Goal: Task Accomplishment & Management: Use online tool/utility

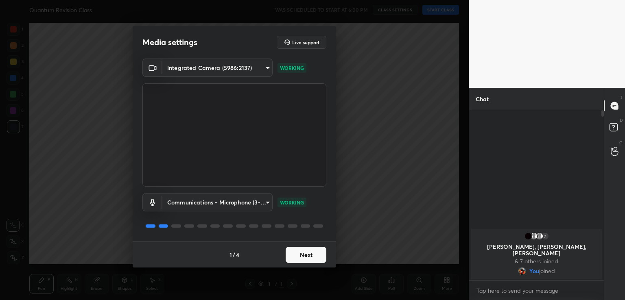
click at [303, 259] on button "Next" at bounding box center [306, 255] width 41 height 16
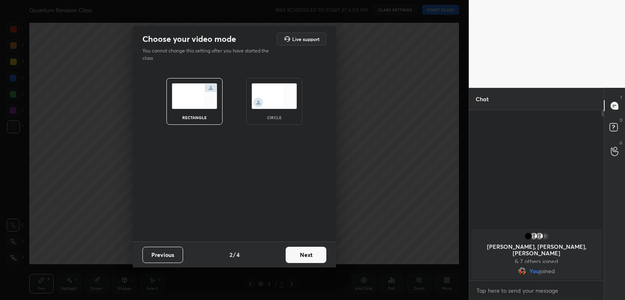
click at [288, 106] on img at bounding box center [275, 96] width 46 height 26
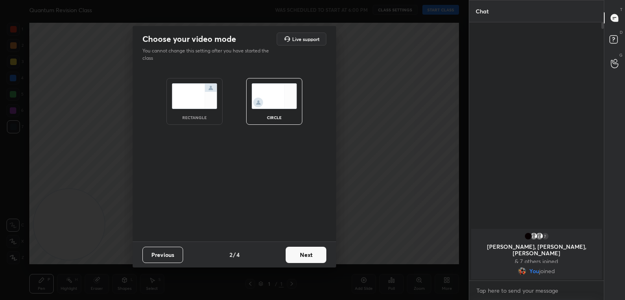
click at [309, 252] on button "Next" at bounding box center [306, 255] width 41 height 16
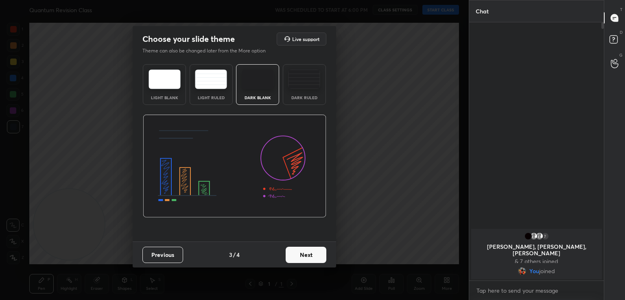
click at [320, 259] on button "Next" at bounding box center [306, 255] width 41 height 16
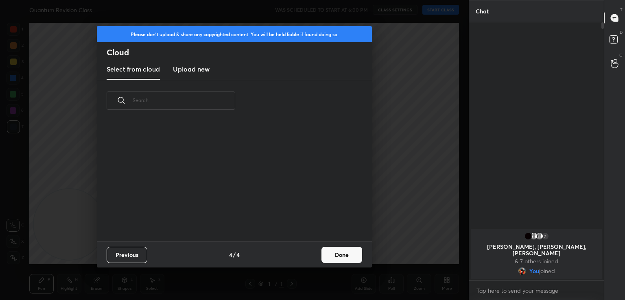
click at [332, 256] on button "Done" at bounding box center [342, 255] width 41 height 16
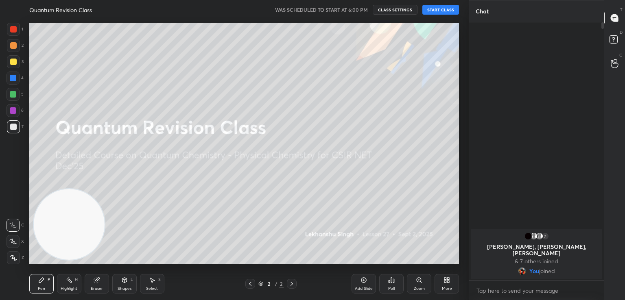
click at [430, 7] on button "START CLASS" at bounding box center [440, 10] width 37 height 10
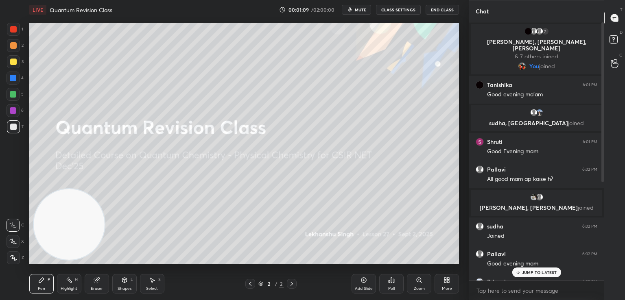
scroll to position [160, 0]
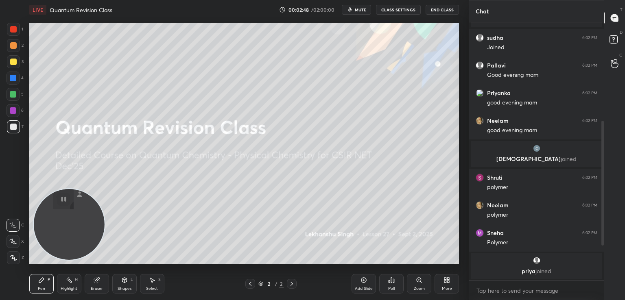
type textarea "x"
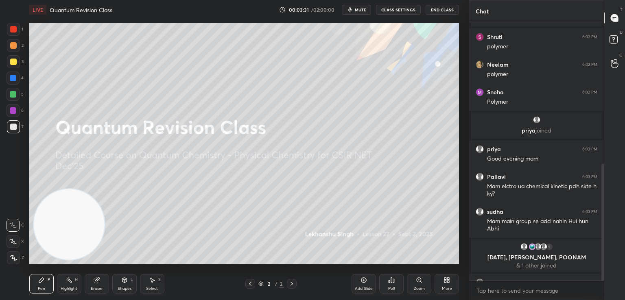
scroll to position [313, 0]
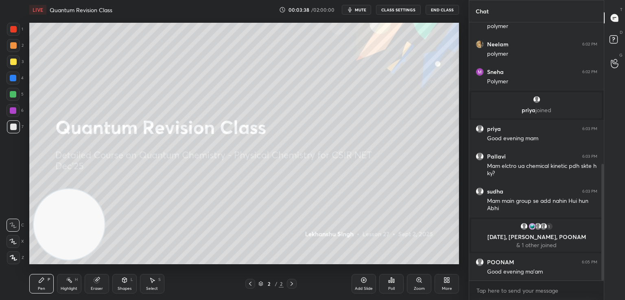
click at [391, 287] on div "Poll" at bounding box center [391, 289] width 7 height 4
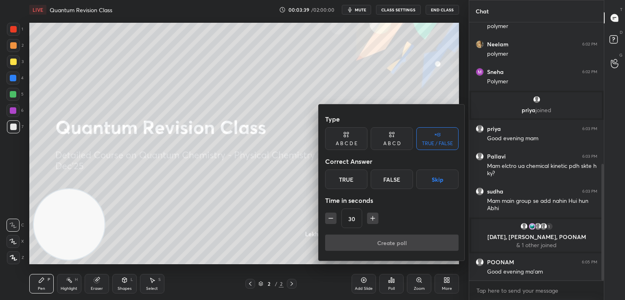
click at [393, 142] on div "A B C D" at bounding box center [391, 143] width 17 height 5
click at [452, 143] on div "TRUE / FALSE" at bounding box center [437, 143] width 31 height 5
click at [339, 180] on div "True" at bounding box center [346, 180] width 42 height 20
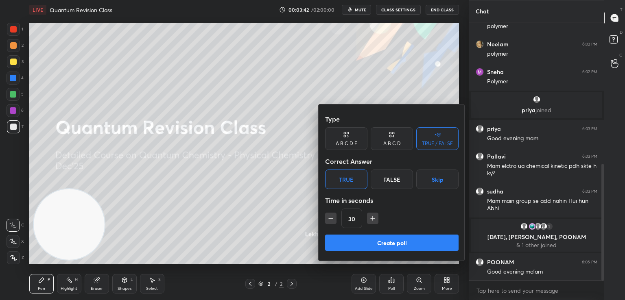
click at [370, 214] on icon "button" at bounding box center [373, 218] width 8 height 8
type input "45"
click at [401, 249] on button "Create poll" at bounding box center [391, 243] width 133 height 16
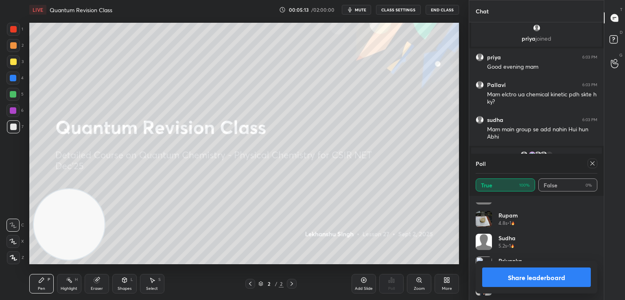
scroll to position [290, 0]
click at [548, 276] on button "Share leaderboard" at bounding box center [536, 278] width 109 height 20
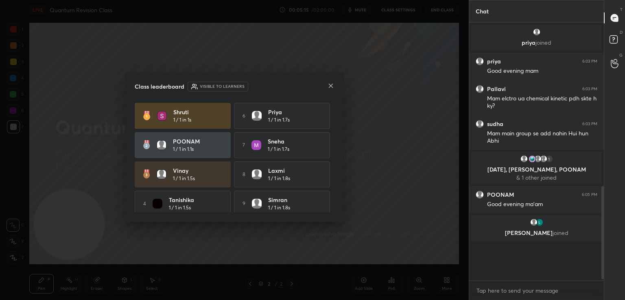
scroll to position [255, 132]
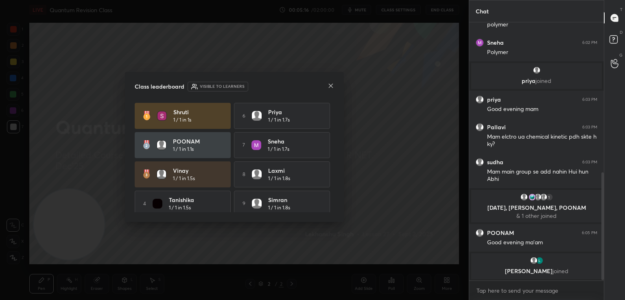
click at [332, 88] on icon at bounding box center [331, 86] width 7 height 7
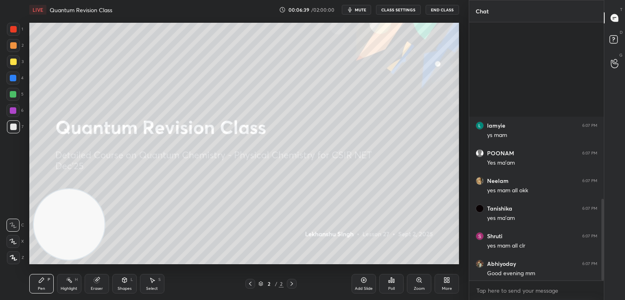
scroll to position [558, 0]
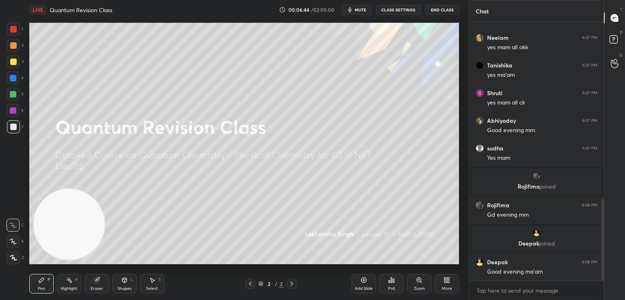
click at [451, 284] on div "More" at bounding box center [447, 284] width 24 height 20
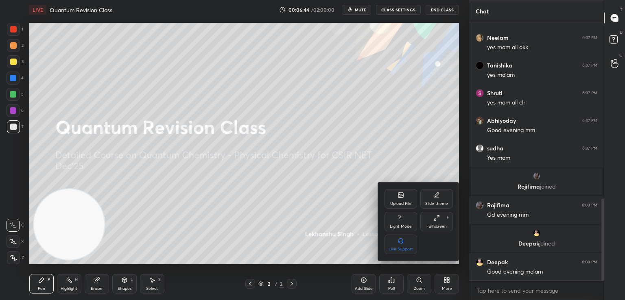
click at [400, 192] on icon at bounding box center [401, 195] width 7 height 7
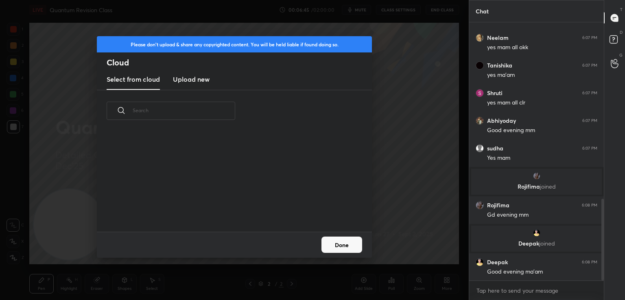
scroll to position [100, 261]
click at [194, 83] on h3 "Upload new" at bounding box center [191, 79] width 37 height 10
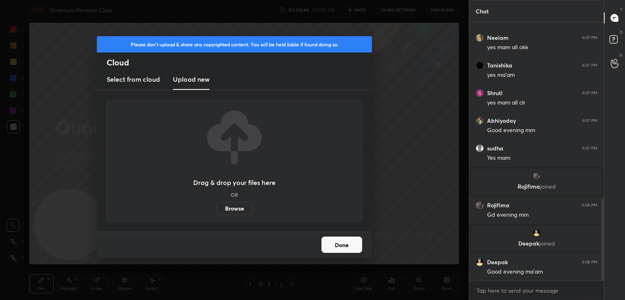
click at [235, 210] on label "Browse" at bounding box center [235, 208] width 36 height 13
click at [217, 210] on input "Browse" at bounding box center [217, 208] width 0 height 13
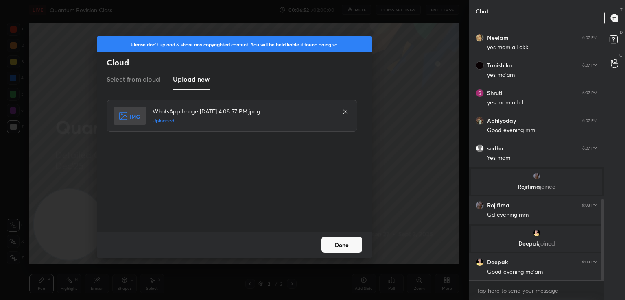
click at [346, 240] on button "Done" at bounding box center [342, 245] width 41 height 16
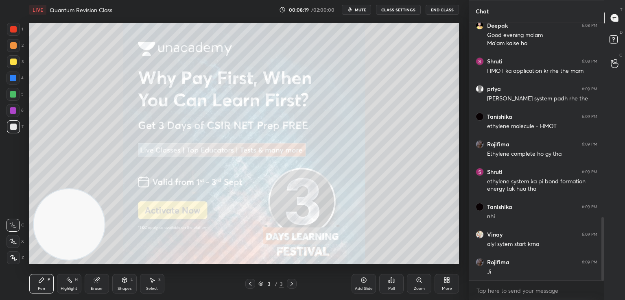
scroll to position [822, 0]
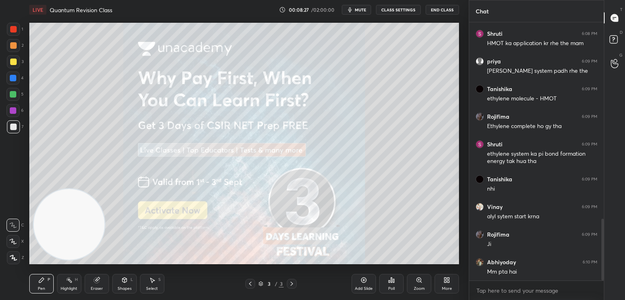
click at [11, 258] on icon at bounding box center [13, 258] width 7 height 6
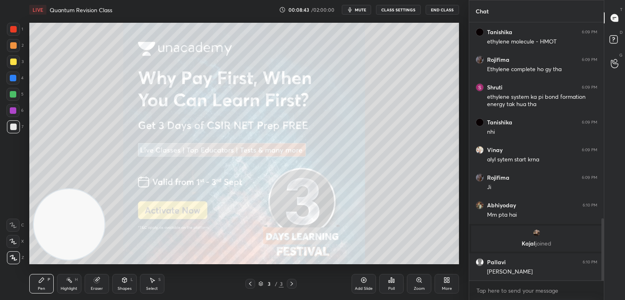
scroll to position [846, 0]
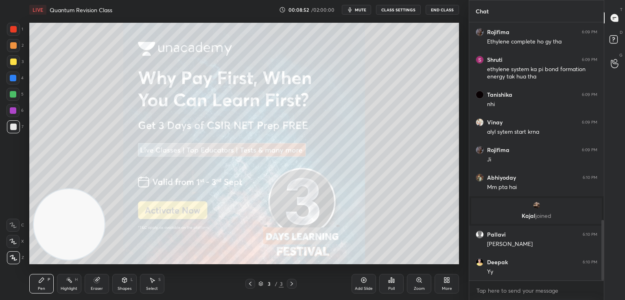
click at [99, 283] on icon at bounding box center [97, 280] width 7 height 7
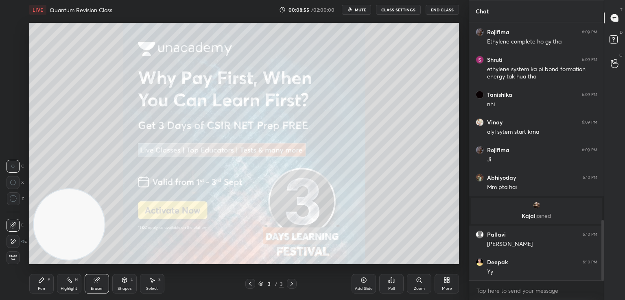
click at [39, 284] on div "Pen P" at bounding box center [41, 284] width 24 height 20
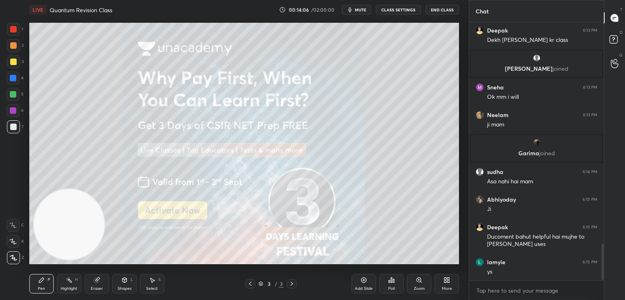
scroll to position [1570, 0]
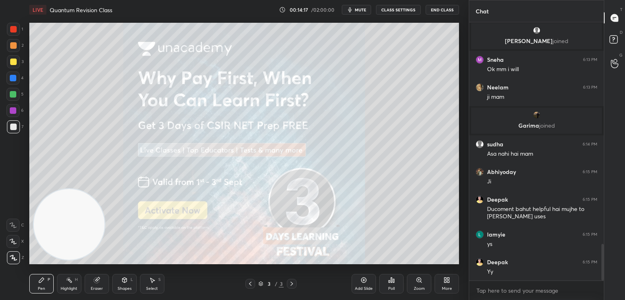
click at [369, 284] on div "Add Slide" at bounding box center [364, 284] width 24 height 20
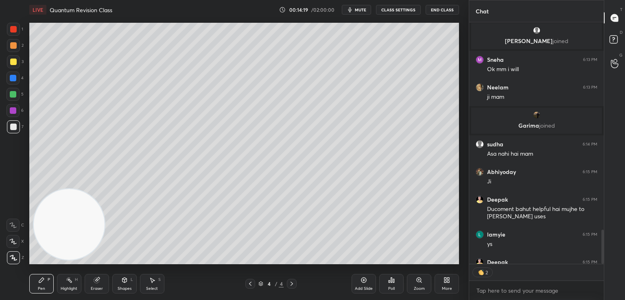
scroll to position [3, 2]
click at [13, 61] on div at bounding box center [13, 62] width 7 height 7
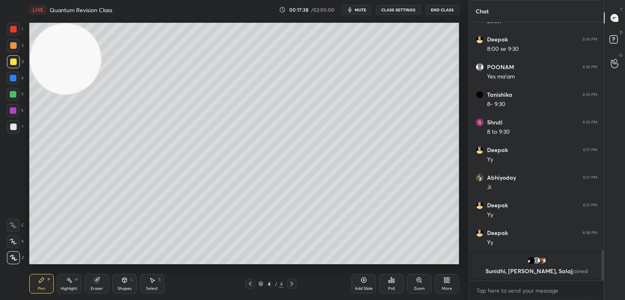
scroll to position [1814, 0]
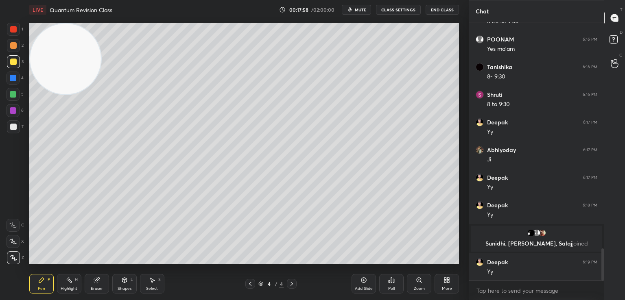
click at [13, 46] on div at bounding box center [13, 45] width 7 height 7
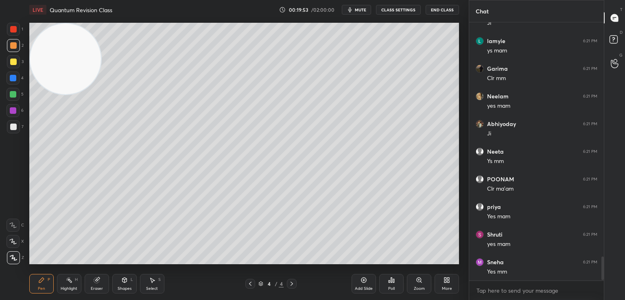
scroll to position [2561, 0]
click at [361, 279] on icon at bounding box center [364, 280] width 7 height 7
click at [125, 281] on icon at bounding box center [124, 280] width 4 height 5
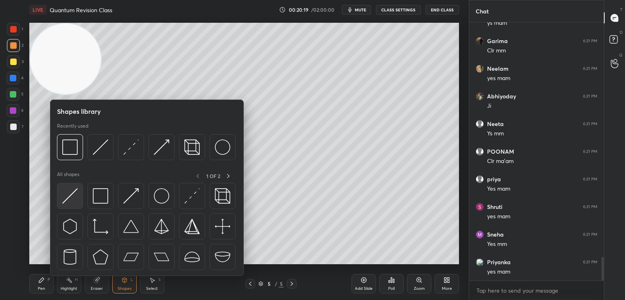
click at [72, 193] on img at bounding box center [69, 195] width 15 height 15
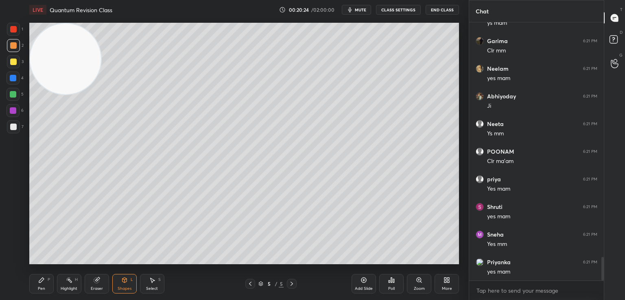
click at [42, 282] on icon at bounding box center [41, 280] width 7 height 7
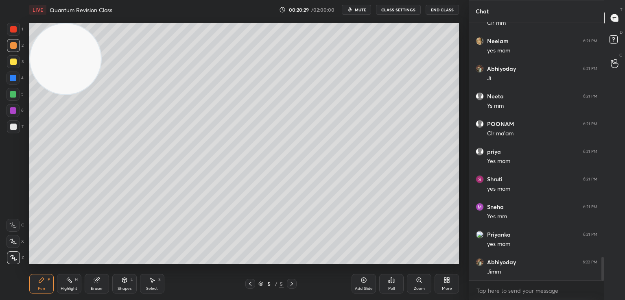
click at [11, 60] on div at bounding box center [13, 62] width 7 height 7
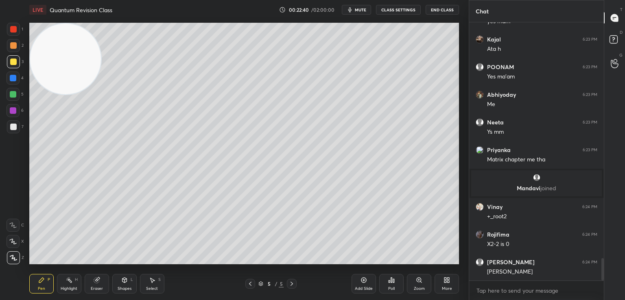
scroll to position [2742, 0]
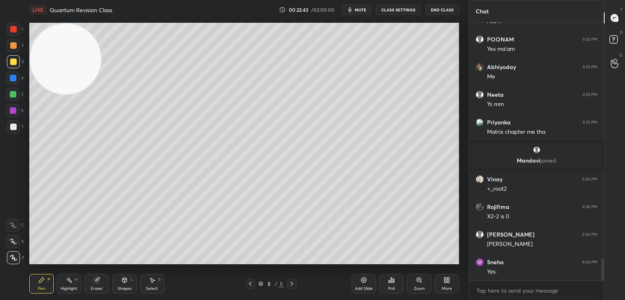
click at [363, 280] on icon at bounding box center [364, 280] width 2 height 2
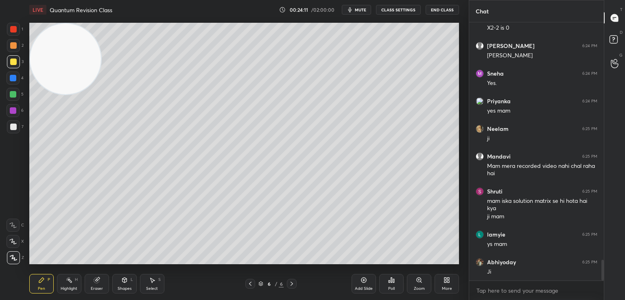
scroll to position [2959, 0]
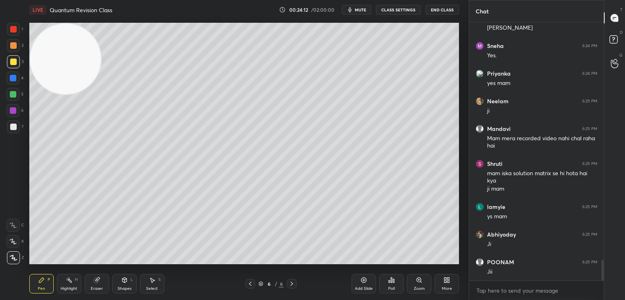
click at [94, 282] on icon at bounding box center [96, 280] width 5 height 5
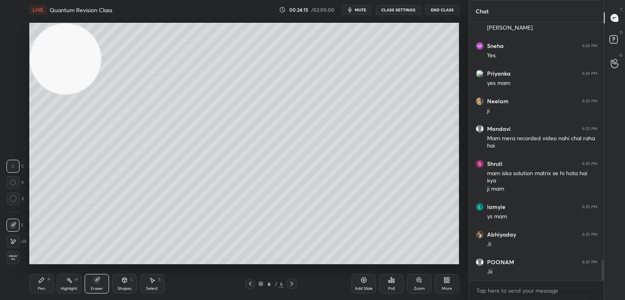
click at [41, 278] on icon at bounding box center [41, 280] width 7 height 7
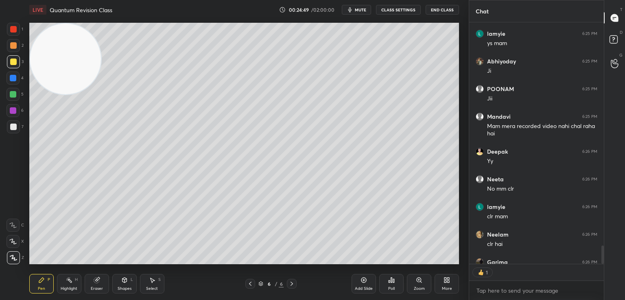
scroll to position [3176, 0]
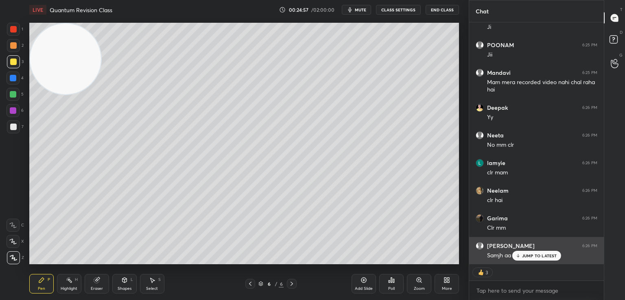
click at [529, 259] on div "JUMP TO LATEST" at bounding box center [536, 256] width 49 height 10
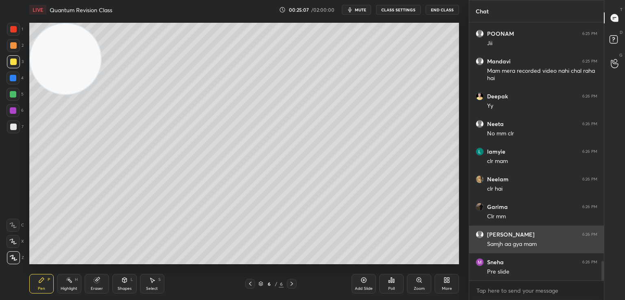
scroll to position [3215, 0]
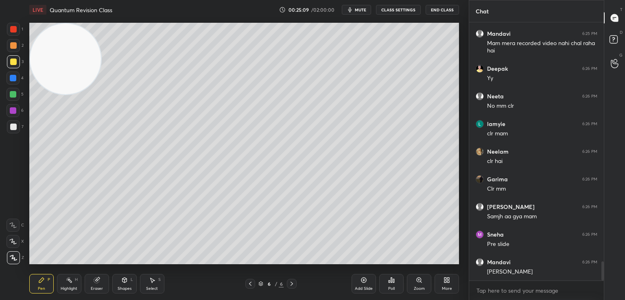
click at [248, 282] on icon at bounding box center [250, 284] width 7 height 7
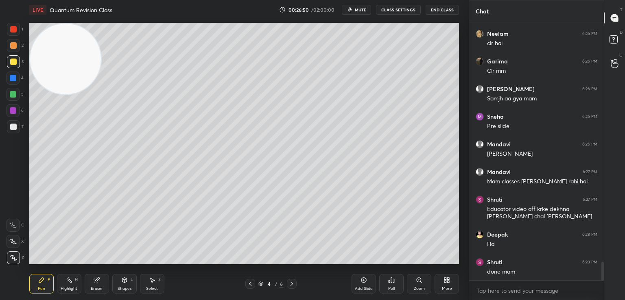
scroll to position [3361, 0]
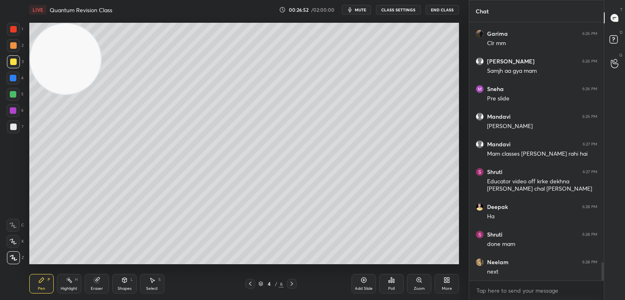
click at [289, 282] on icon at bounding box center [292, 284] width 7 height 7
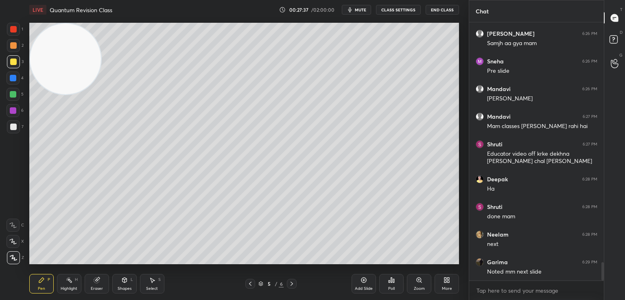
click at [293, 282] on icon at bounding box center [292, 284] width 7 height 7
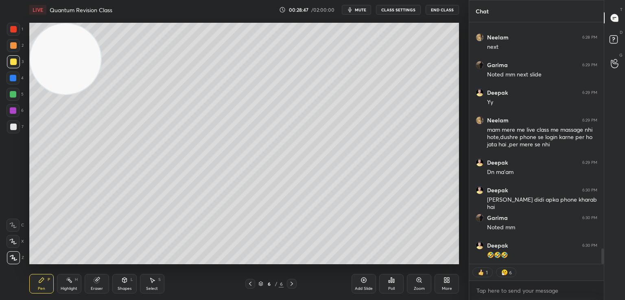
scroll to position [3628, 0]
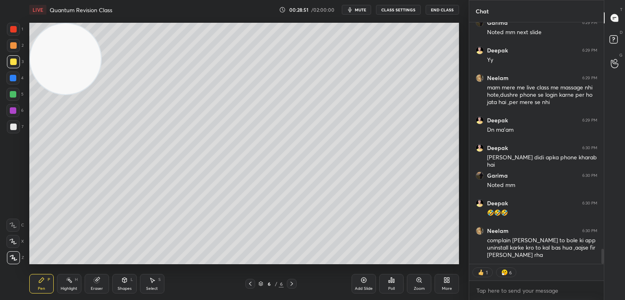
type textarea "x"
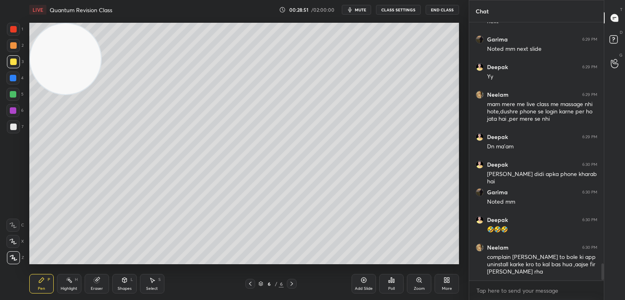
scroll to position [2, 2]
click at [359, 7] on span "mute" at bounding box center [360, 10] width 11 height 6
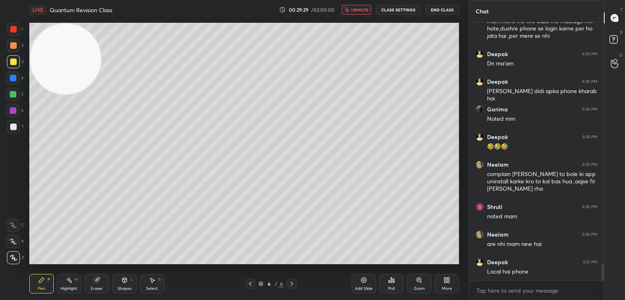
scroll to position [3729, 0]
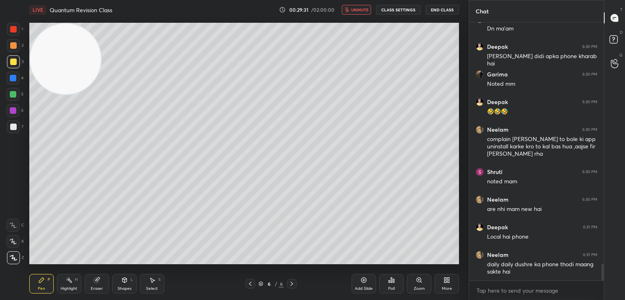
click at [371, 8] on button "unmute" at bounding box center [356, 10] width 29 height 10
click at [362, 282] on icon at bounding box center [363, 280] width 5 height 5
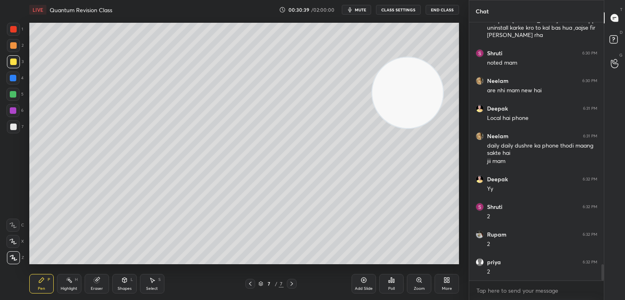
scroll to position [3876, 0]
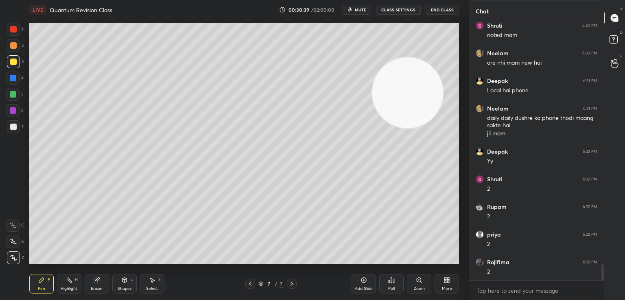
click at [14, 125] on div at bounding box center [13, 127] width 7 height 7
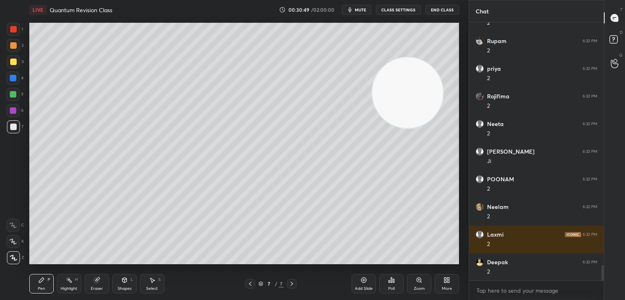
scroll to position [4070, 0]
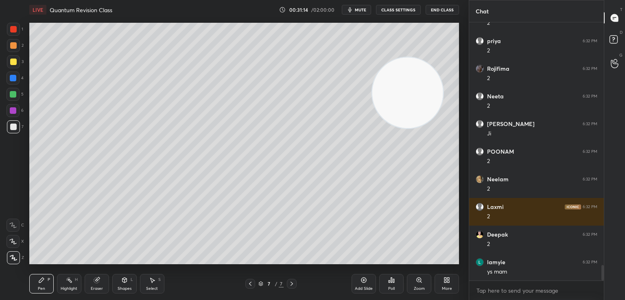
click at [94, 276] on div "Eraser" at bounding box center [97, 284] width 24 height 20
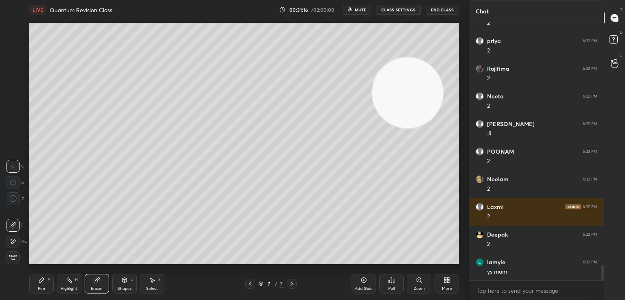
click at [41, 280] on icon at bounding box center [41, 280] width 5 height 5
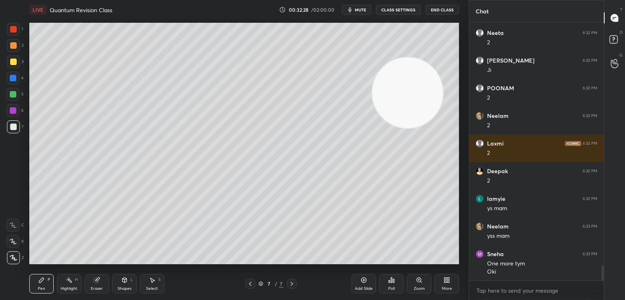
scroll to position [4161, 0]
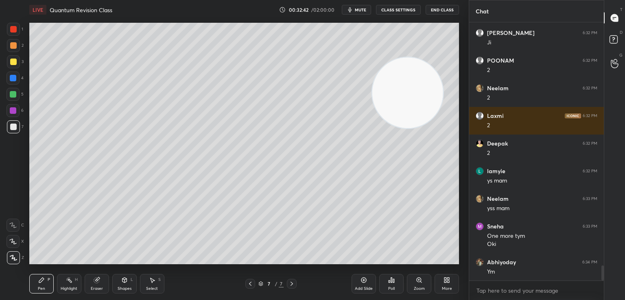
click at [15, 62] on div at bounding box center [13, 62] width 7 height 7
click at [372, 127] on video at bounding box center [407, 92] width 71 height 71
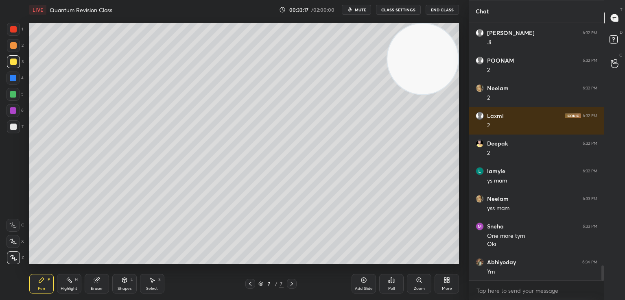
click at [96, 282] on icon at bounding box center [96, 280] width 5 height 5
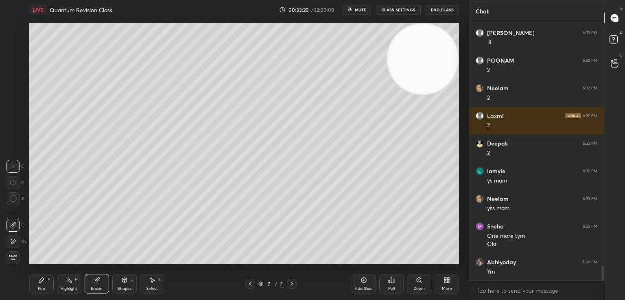
click at [11, 241] on icon at bounding box center [13, 241] width 7 height 7
click at [47, 279] on div "Pen P" at bounding box center [41, 284] width 24 height 20
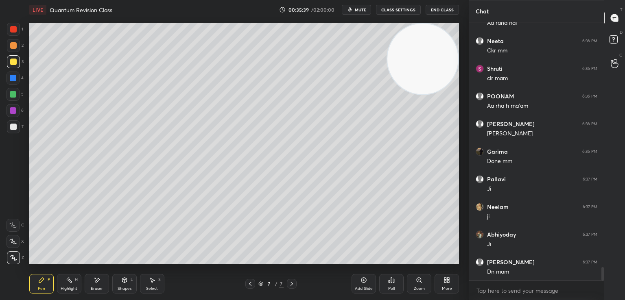
scroll to position [4750, 0]
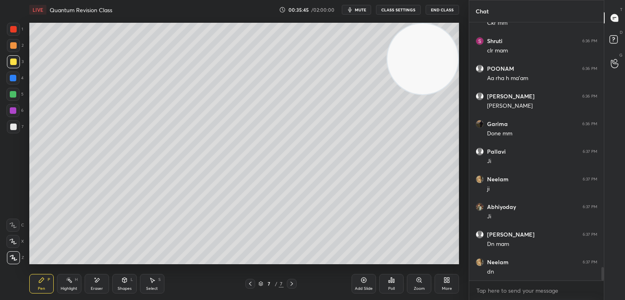
click at [364, 280] on icon at bounding box center [364, 280] width 2 height 2
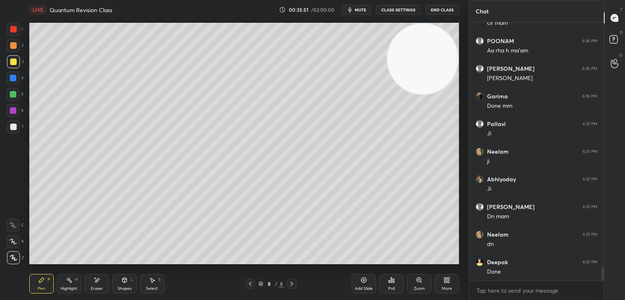
click at [249, 282] on icon at bounding box center [250, 284] width 7 height 7
click at [290, 283] on icon at bounding box center [292, 284] width 7 height 7
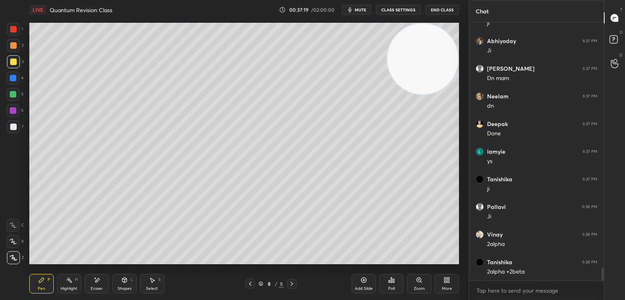
scroll to position [4944, 0]
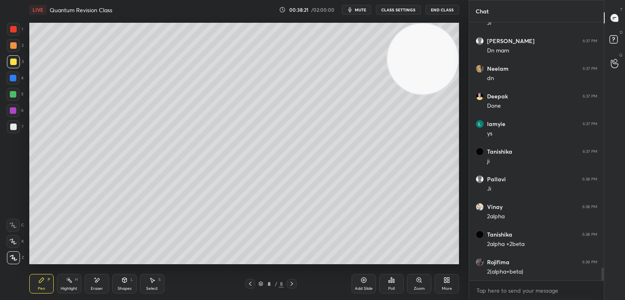
click at [98, 284] on icon at bounding box center [97, 280] width 7 height 7
click at [44, 283] on icon at bounding box center [41, 280] width 7 height 7
click at [98, 281] on icon at bounding box center [97, 280] width 7 height 7
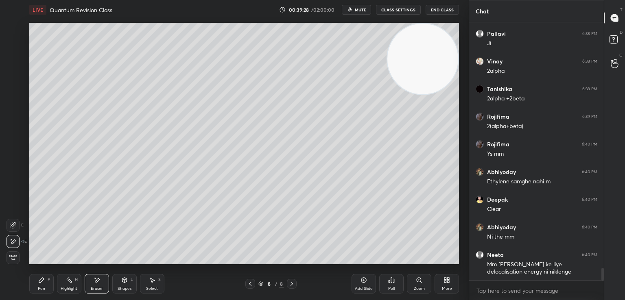
scroll to position [5117, 0]
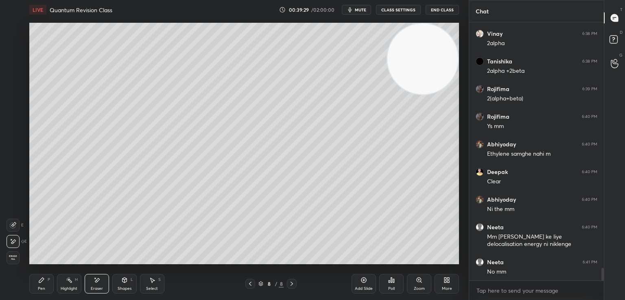
click at [42, 280] on icon at bounding box center [41, 280] width 5 height 5
click at [99, 282] on icon at bounding box center [97, 280] width 7 height 7
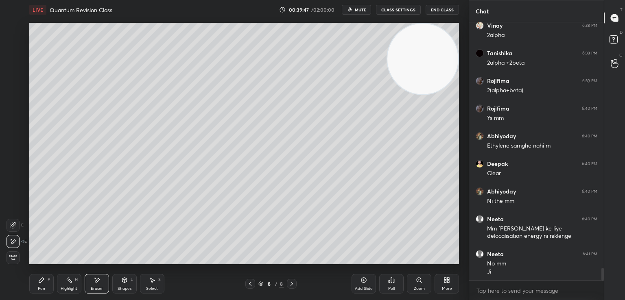
click at [37, 282] on div "Pen P" at bounding box center [41, 284] width 24 height 20
click at [392, 280] on icon at bounding box center [391, 280] width 7 height 7
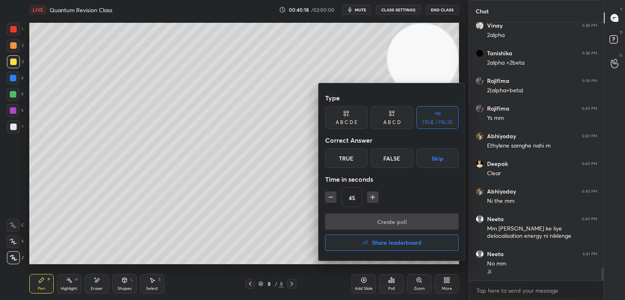
click at [350, 159] on div "True" at bounding box center [346, 159] width 42 height 20
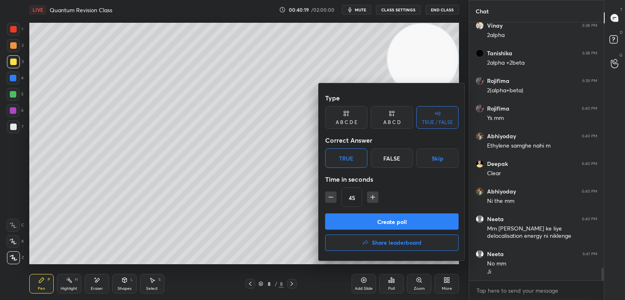
click at [329, 195] on icon "button" at bounding box center [331, 197] width 8 height 8
type input "30"
click at [389, 219] on button "Create poll" at bounding box center [391, 222] width 133 height 16
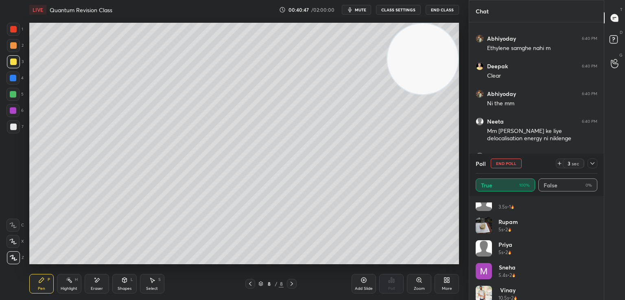
scroll to position [381, 0]
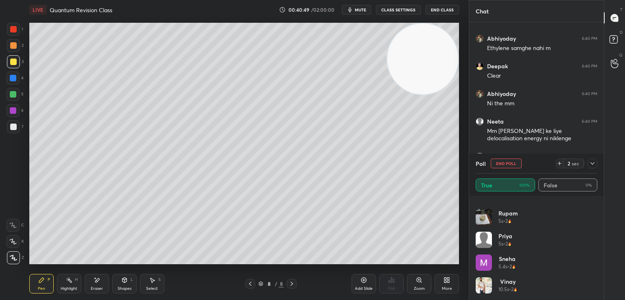
click at [591, 166] on icon at bounding box center [592, 163] width 7 height 7
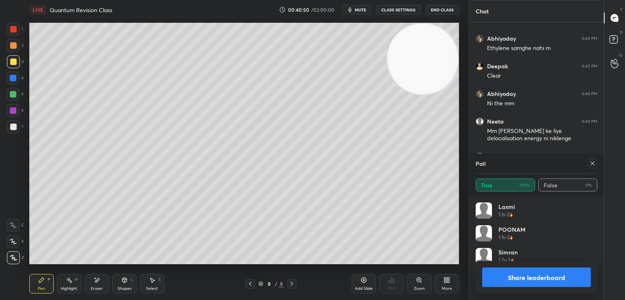
scroll to position [5231, 0]
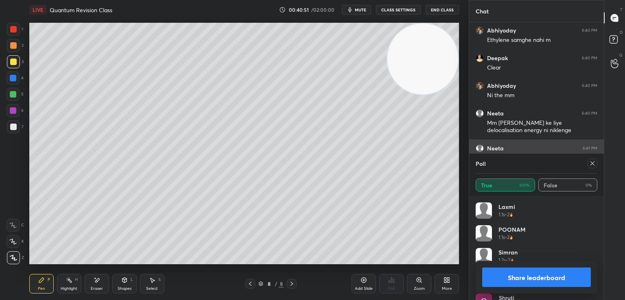
click at [514, 149] on div "[PERSON_NAME] 6:41 PM" at bounding box center [537, 148] width 122 height 8
click at [593, 163] on icon at bounding box center [593, 164] width 4 height 4
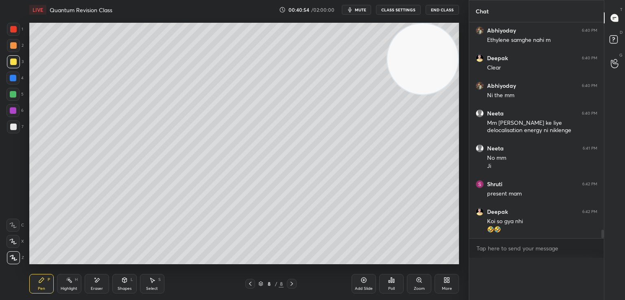
scroll to position [2, 2]
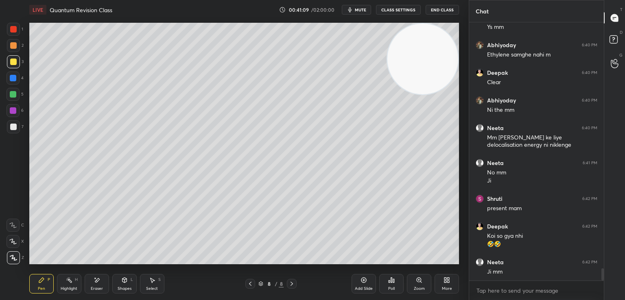
click at [247, 285] on icon at bounding box center [250, 284] width 7 height 7
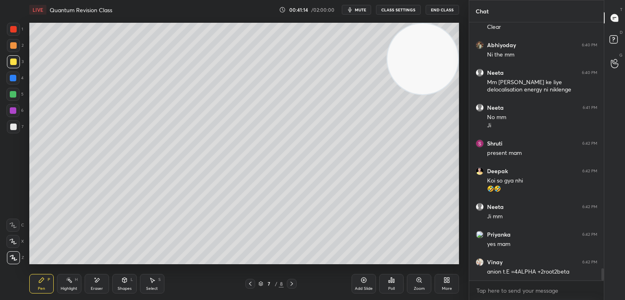
click at [293, 282] on icon at bounding box center [292, 284] width 7 height 7
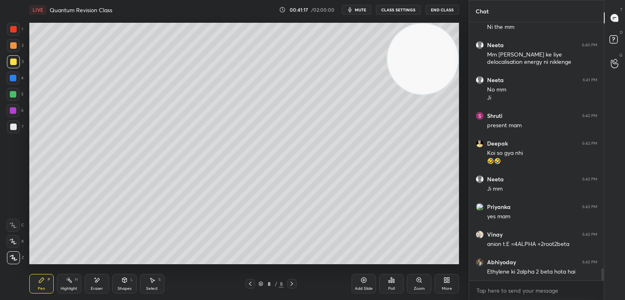
click at [372, 287] on div "Add Slide" at bounding box center [364, 289] width 18 height 4
click at [125, 283] on icon at bounding box center [125, 281] width 0 height 3
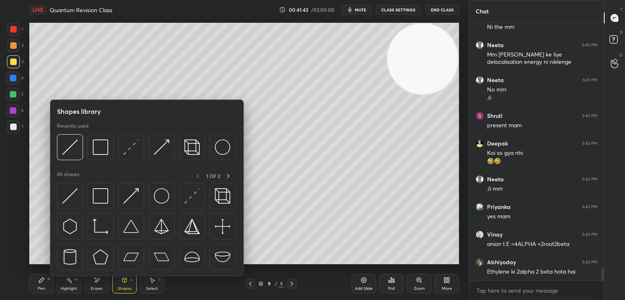
click at [131, 145] on img at bounding box center [130, 147] width 15 height 15
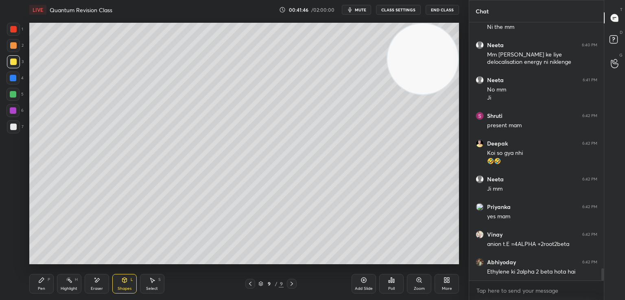
click at [40, 284] on icon at bounding box center [41, 280] width 7 height 7
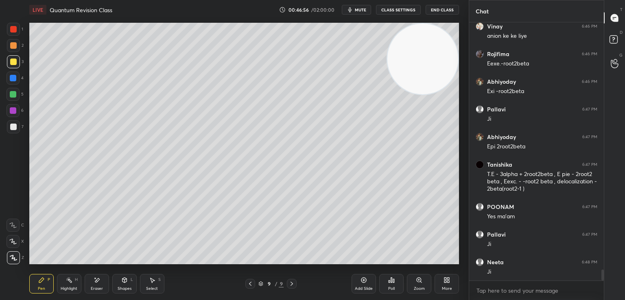
scroll to position [5820, 0]
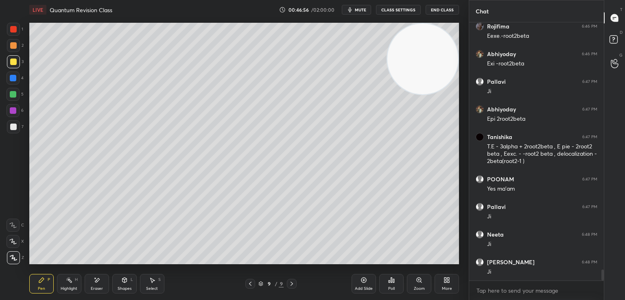
click at [94, 282] on icon at bounding box center [97, 280] width 7 height 7
click at [38, 284] on div "Pen P" at bounding box center [41, 284] width 24 height 20
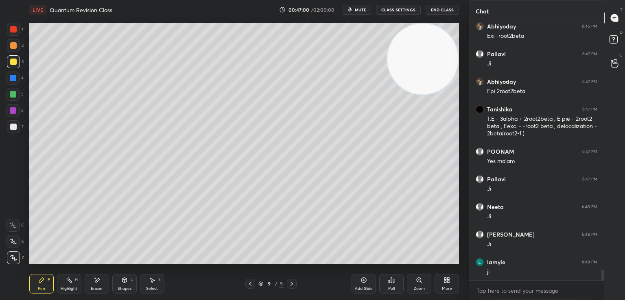
scroll to position [5875, 0]
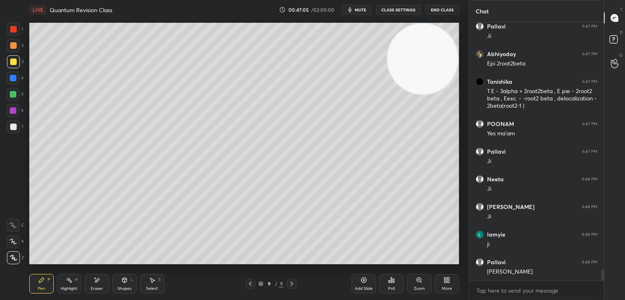
click at [96, 285] on div "Eraser" at bounding box center [97, 284] width 24 height 20
click at [41, 280] on icon at bounding box center [41, 280] width 5 height 5
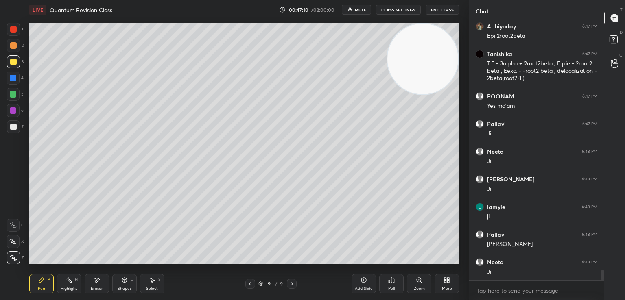
click at [13, 123] on div at bounding box center [13, 126] width 13 height 13
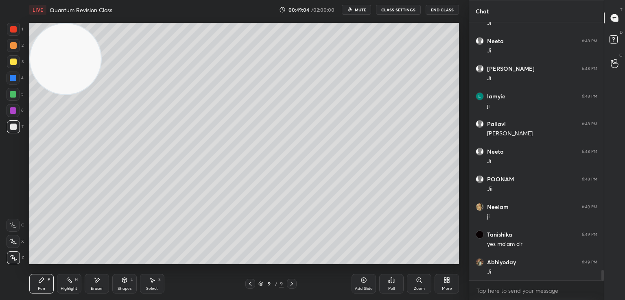
scroll to position [6041, 0]
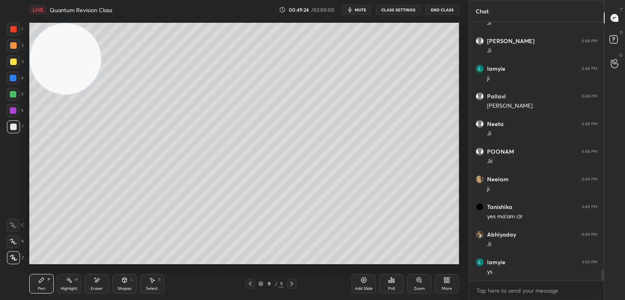
click at [461, 218] on div "Setting up your live class Poll for secs No correct answer Start poll" at bounding box center [244, 144] width 436 height 248
click at [15, 42] on div at bounding box center [13, 45] width 7 height 7
click at [249, 283] on icon at bounding box center [250, 284] width 7 height 7
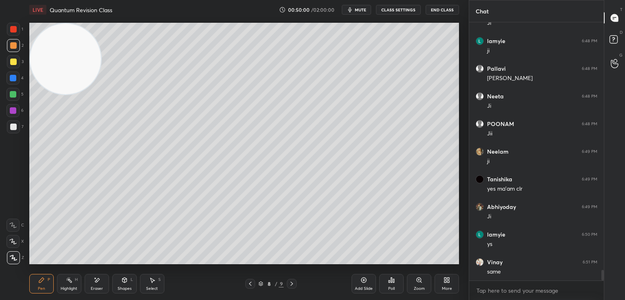
click at [291, 281] on icon at bounding box center [292, 284] width 7 height 7
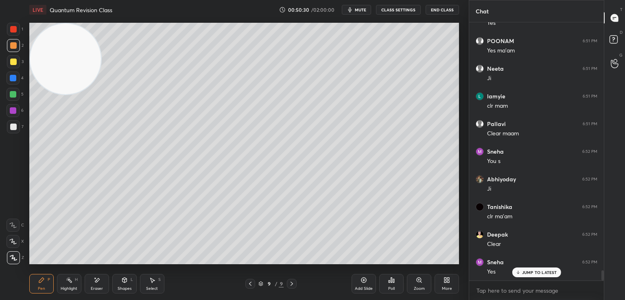
scroll to position [2, 2]
click at [363, 280] on icon at bounding box center [364, 280] width 7 height 7
click at [249, 282] on icon at bounding box center [250, 284] width 7 height 7
click at [444, 6] on button "End Class" at bounding box center [442, 10] width 33 height 10
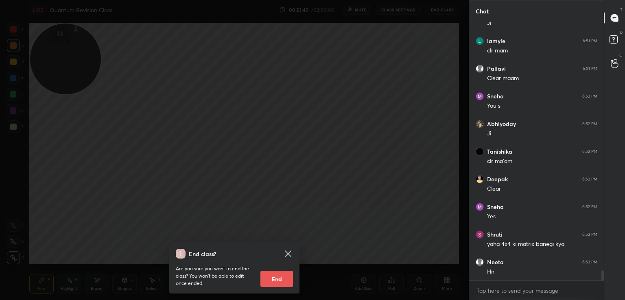
scroll to position [6429, 0]
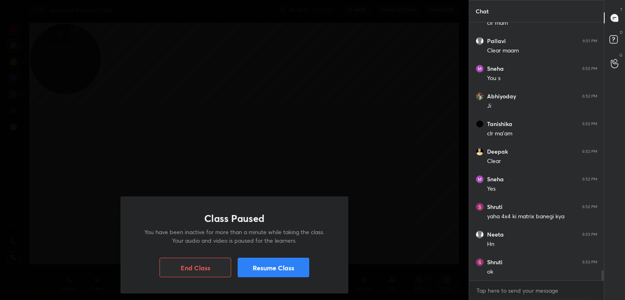
click at [282, 273] on button "Resume Class" at bounding box center [274, 268] width 72 height 20
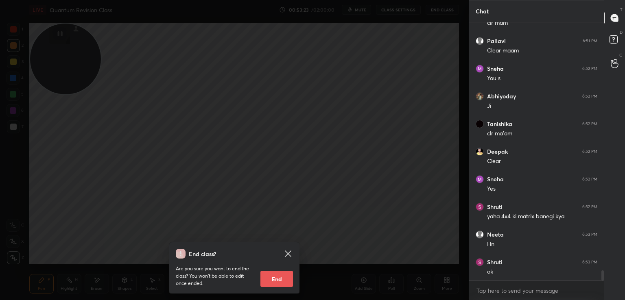
click at [288, 253] on icon at bounding box center [288, 254] width 6 height 6
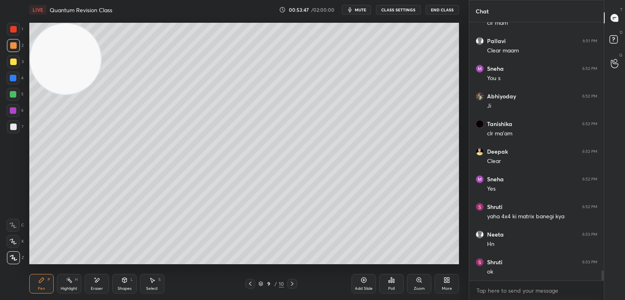
scroll to position [6456, 0]
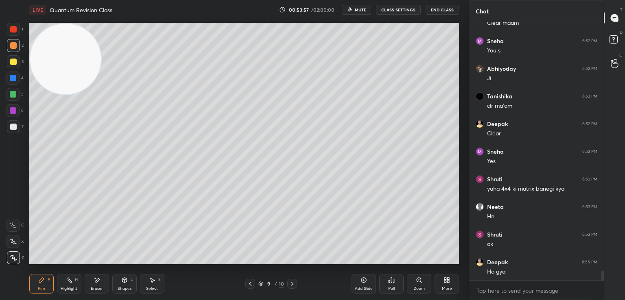
click at [363, 279] on icon at bounding box center [364, 280] width 7 height 7
click at [13, 130] on div at bounding box center [13, 127] width 7 height 7
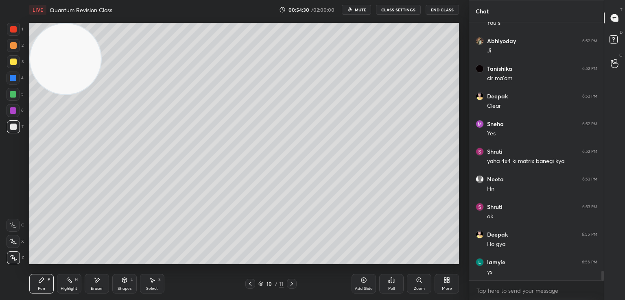
scroll to position [6512, 0]
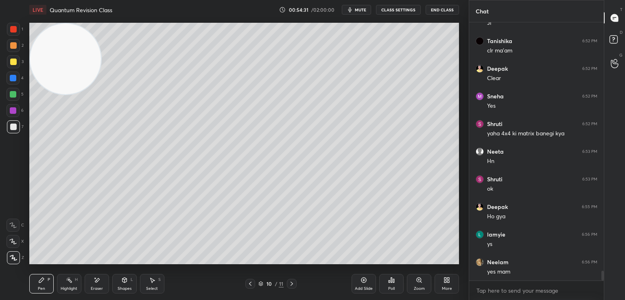
click at [14, 61] on div at bounding box center [13, 62] width 7 height 7
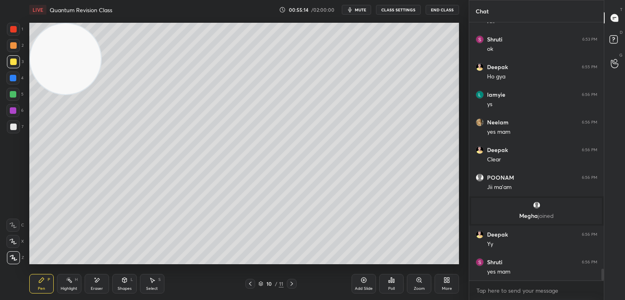
scroll to position [5514, 0]
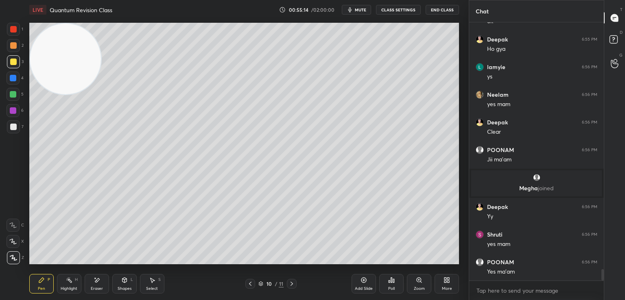
click at [125, 283] on icon at bounding box center [124, 280] width 7 height 7
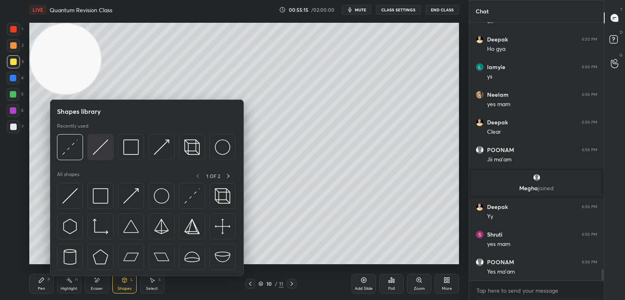
click at [99, 151] on img at bounding box center [100, 147] width 15 height 15
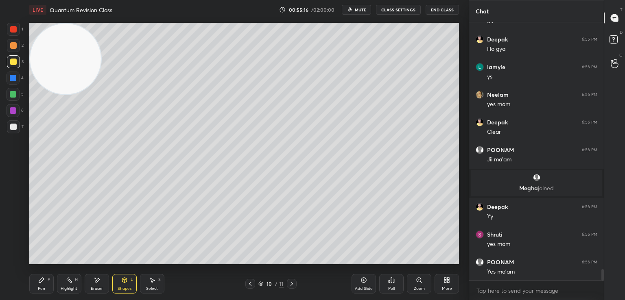
scroll to position [5542, 0]
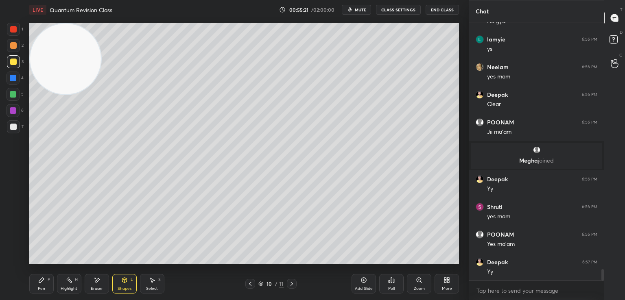
click at [44, 284] on div "Pen P" at bounding box center [41, 284] width 24 height 20
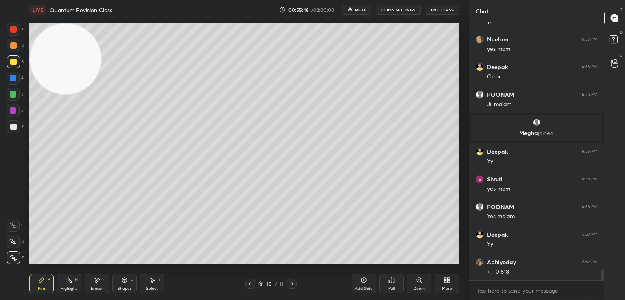
click at [366, 280] on icon at bounding box center [363, 280] width 5 height 5
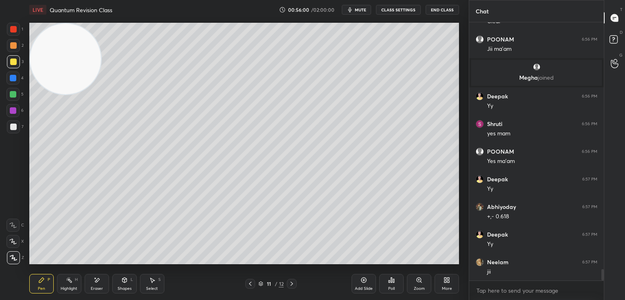
scroll to position [5653, 0]
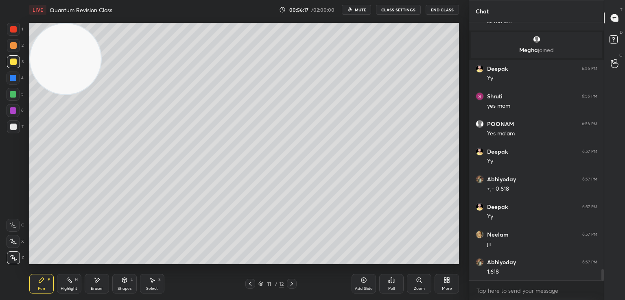
click at [98, 283] on icon at bounding box center [97, 280] width 7 height 7
click at [125, 282] on icon at bounding box center [125, 281] width 0 height 3
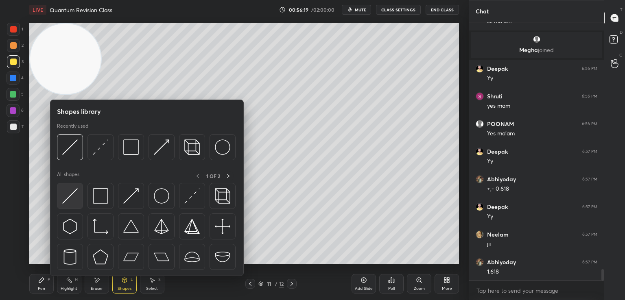
click at [74, 192] on img at bounding box center [69, 195] width 15 height 15
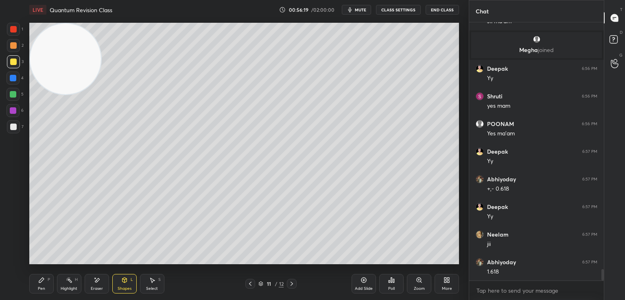
scroll to position [5681, 0]
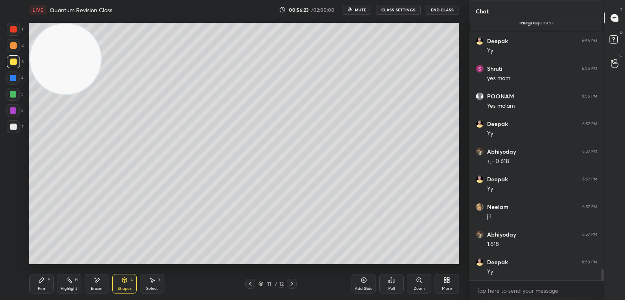
click at [40, 280] on icon at bounding box center [41, 280] width 5 height 5
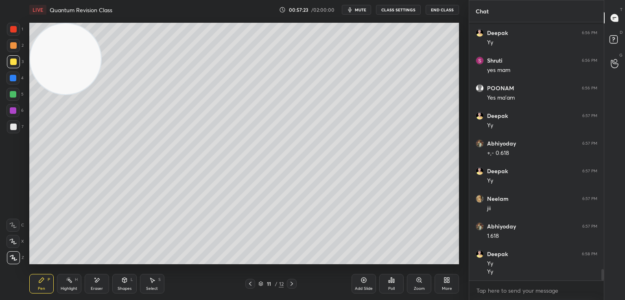
scroll to position [5724, 0]
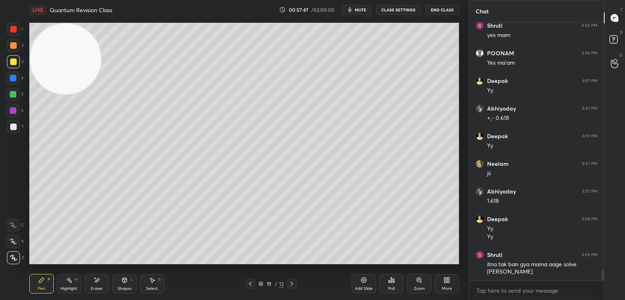
click at [361, 279] on icon at bounding box center [364, 280] width 7 height 7
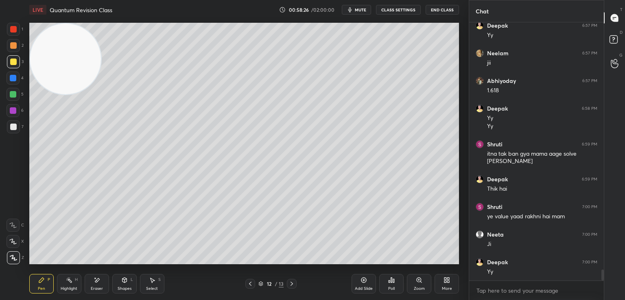
scroll to position [5862, 0]
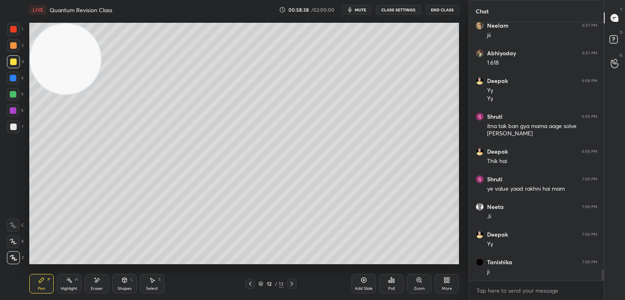
click at [250, 283] on icon at bounding box center [250, 284] width 7 height 7
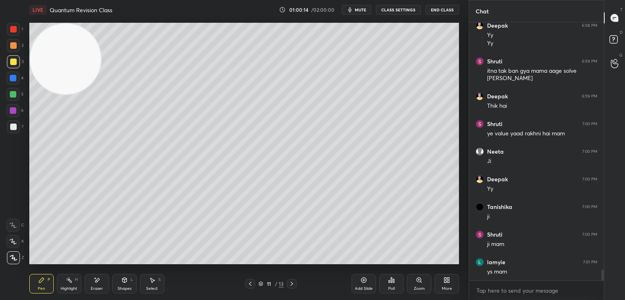
scroll to position [5945, 0]
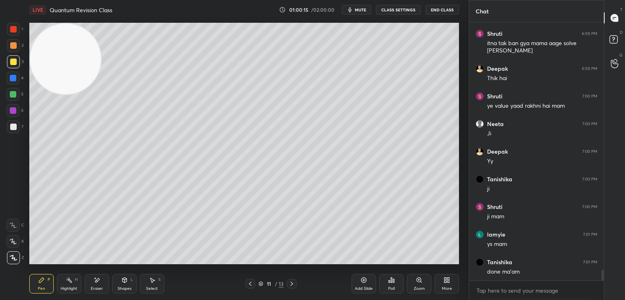
click at [291, 284] on icon at bounding box center [292, 284] width 7 height 7
click at [94, 282] on icon at bounding box center [97, 280] width 7 height 7
click at [41, 282] on icon at bounding box center [41, 280] width 5 height 5
click at [98, 282] on icon at bounding box center [97, 280] width 7 height 7
click at [35, 283] on div "Pen P" at bounding box center [41, 284] width 24 height 20
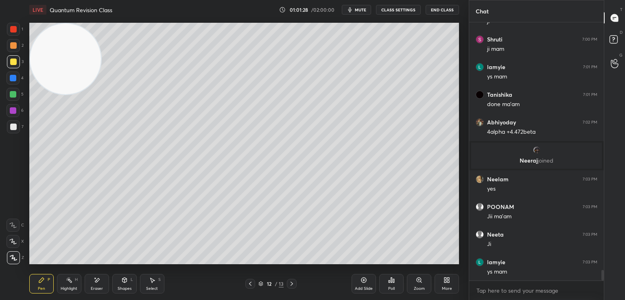
scroll to position [5994, 0]
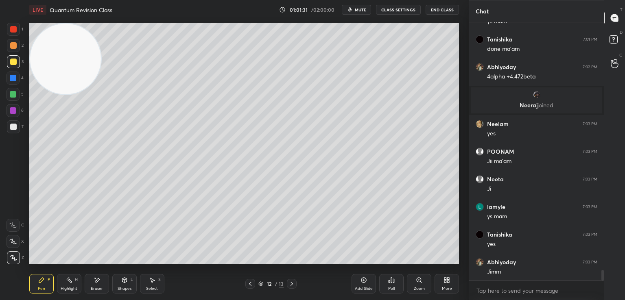
click at [15, 127] on div at bounding box center [13, 127] width 7 height 7
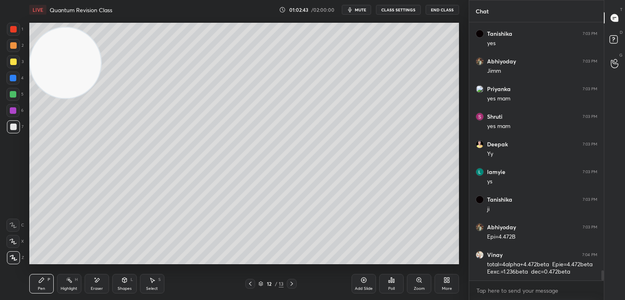
scroll to position [6250, 0]
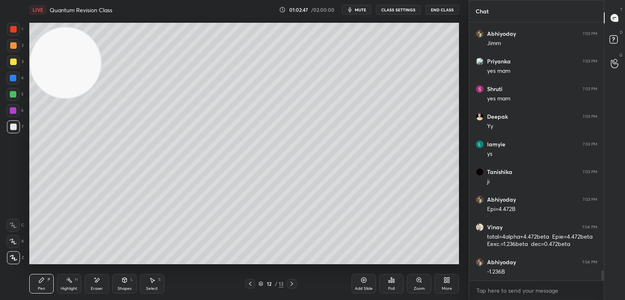
click at [96, 279] on icon at bounding box center [97, 280] width 7 height 7
click at [40, 276] on div "Pen P" at bounding box center [41, 284] width 24 height 20
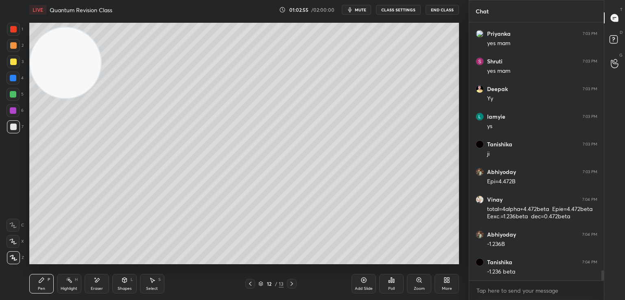
click at [104, 278] on div "Eraser" at bounding box center [97, 284] width 24 height 20
click at [47, 284] on div "Pen P" at bounding box center [41, 284] width 24 height 20
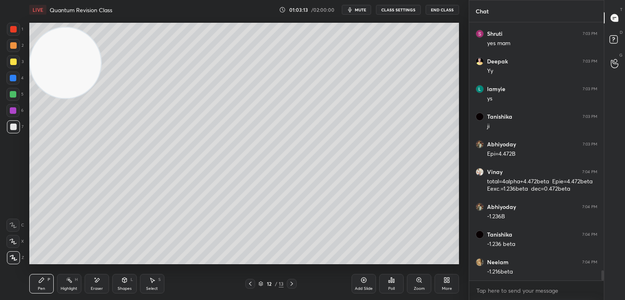
scroll to position [6333, 0]
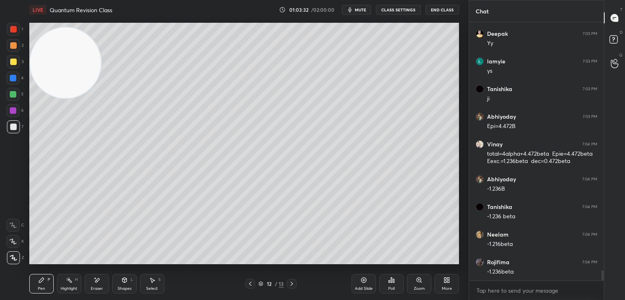
click at [94, 280] on icon at bounding box center [97, 280] width 7 height 7
click at [47, 274] on div "Pen P Highlight H Eraser Shapes L Select S 12 / 13 Add Slide Poll Zoom More" at bounding box center [244, 284] width 430 height 33
click at [43, 280] on icon at bounding box center [41, 280] width 5 height 5
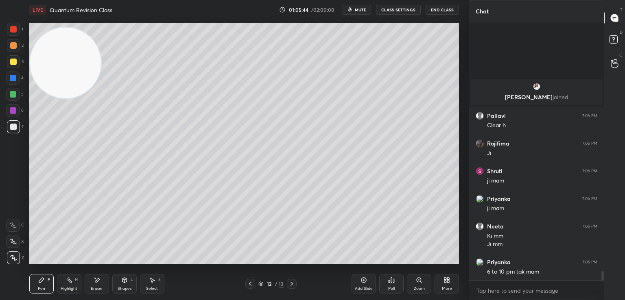
scroll to position [6721, 0]
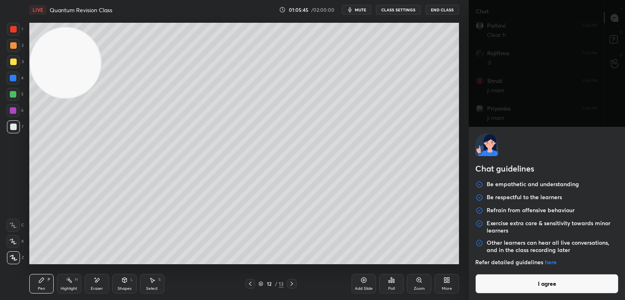
click at [523, 292] on body "1 2 3 4 5 6 7 C X Z E E Erase all H H LIVE Quantum Revision Class 01:05:45 / 02…" at bounding box center [312, 150] width 625 height 300
click at [514, 288] on button "I agree" at bounding box center [546, 284] width 143 height 20
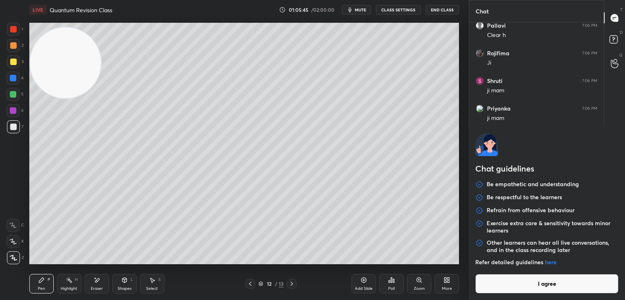
type textarea "x"
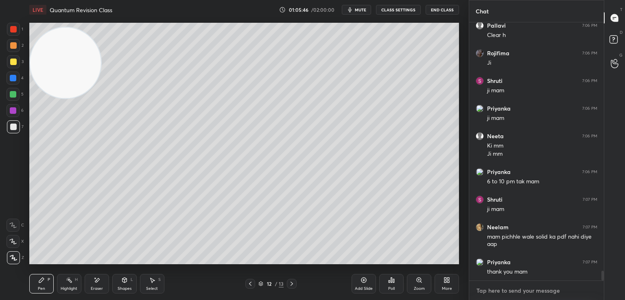
click at [505, 288] on textarea at bounding box center [537, 290] width 122 height 13
click at [503, 285] on textarea at bounding box center [537, 290] width 122 height 13
paste textarea "[URL][DOMAIN_NAME]"
type textarea "[URL][DOMAIN_NAME]"
type textarea "x"
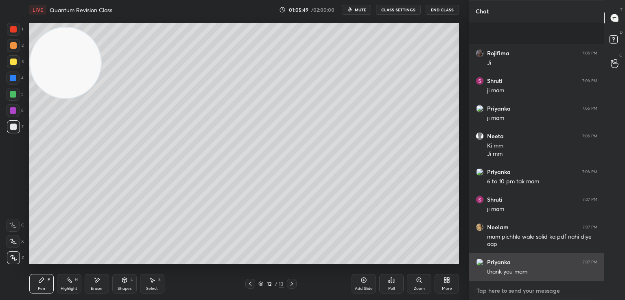
scroll to position [2, 2]
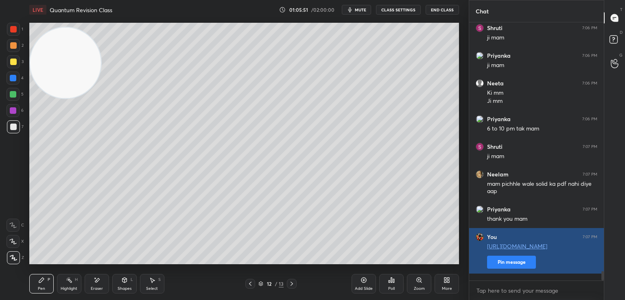
click at [505, 269] on button "Pin message" at bounding box center [511, 262] width 49 height 13
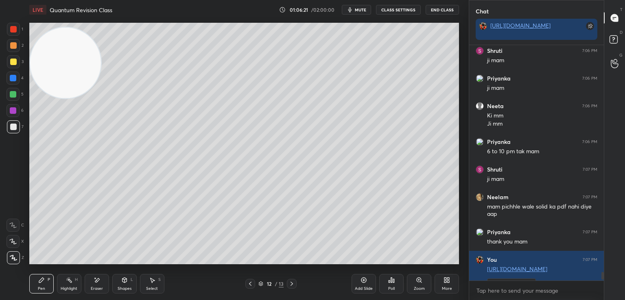
scroll to position [6852, 0]
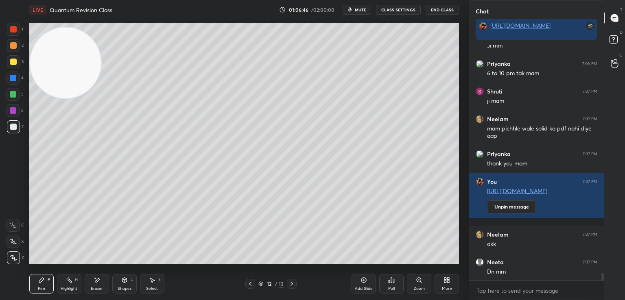
click at [369, 283] on div "Add Slide" at bounding box center [364, 284] width 24 height 20
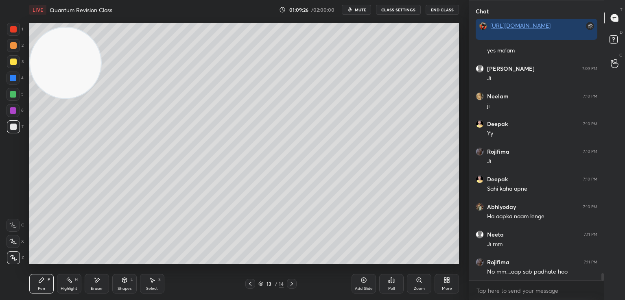
scroll to position [7184, 0]
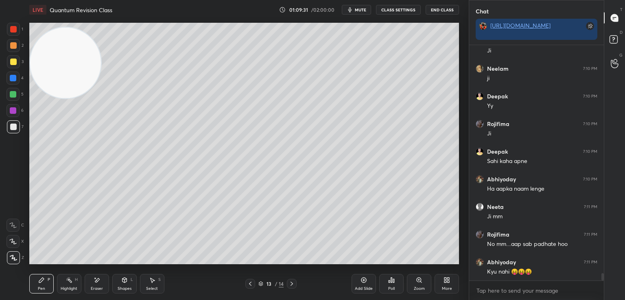
click at [364, 284] on div "Add Slide" at bounding box center [364, 284] width 24 height 20
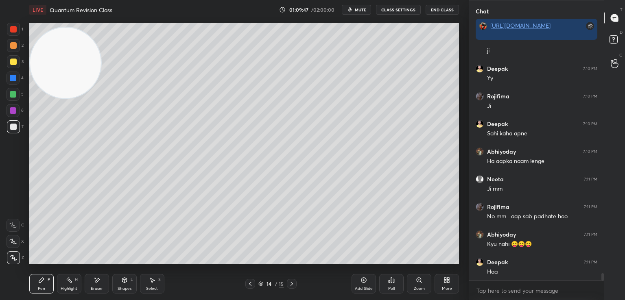
click at [13, 63] on div at bounding box center [13, 62] width 7 height 7
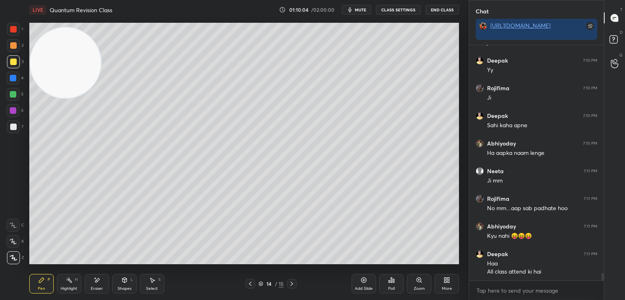
click at [97, 283] on icon at bounding box center [97, 280] width 7 height 7
click at [39, 282] on icon at bounding box center [41, 280] width 7 height 7
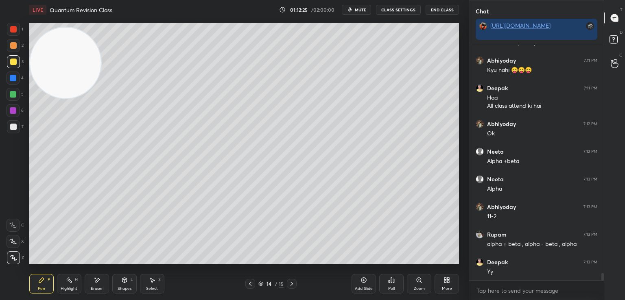
scroll to position [7413, 0]
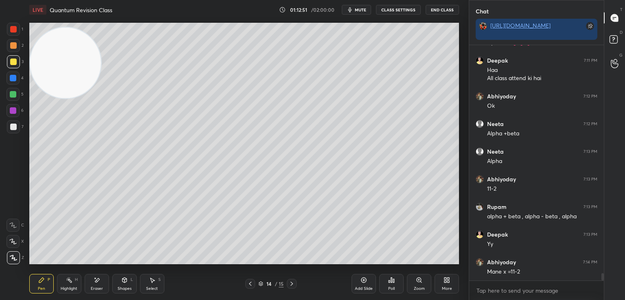
click at [362, 284] on div "Add Slide" at bounding box center [364, 284] width 24 height 20
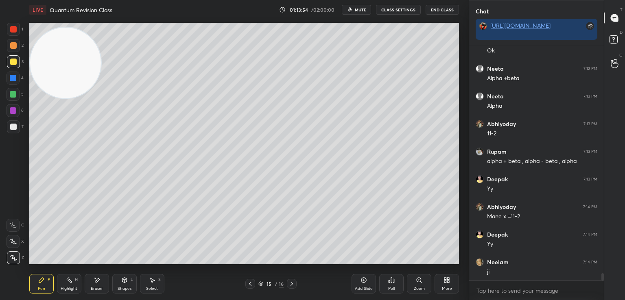
scroll to position [7496, 0]
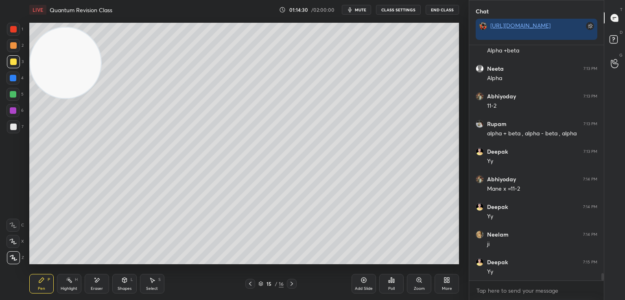
click at [444, 9] on button "End Class" at bounding box center [442, 10] width 33 height 10
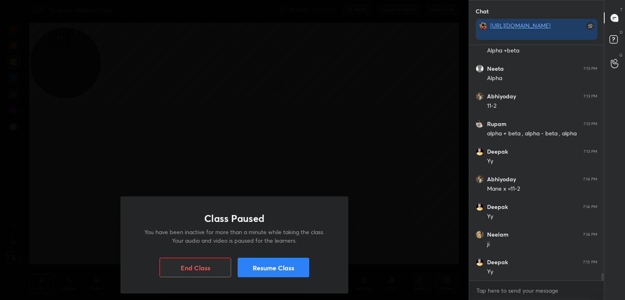
click at [265, 265] on button "Resume Class" at bounding box center [274, 268] width 72 height 20
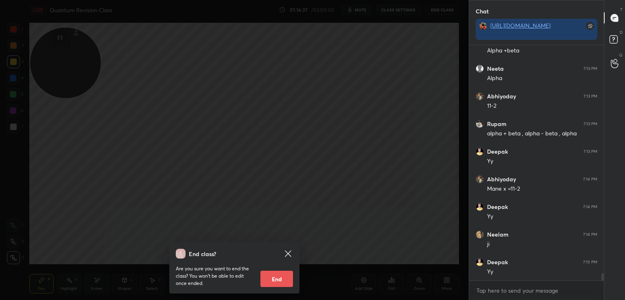
click at [291, 253] on icon at bounding box center [288, 254] width 10 height 10
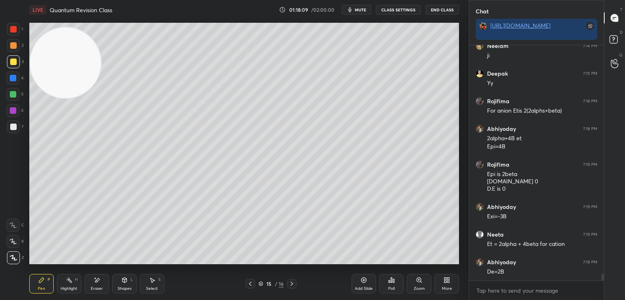
scroll to position [7713, 0]
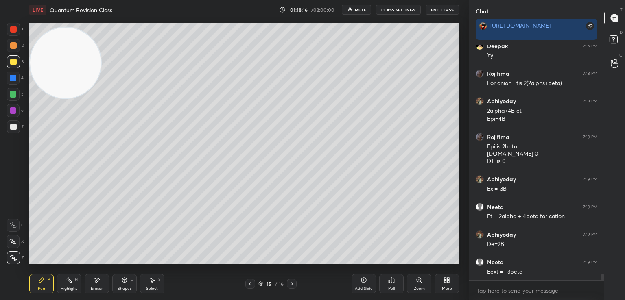
click at [363, 280] on icon at bounding box center [364, 280] width 7 height 7
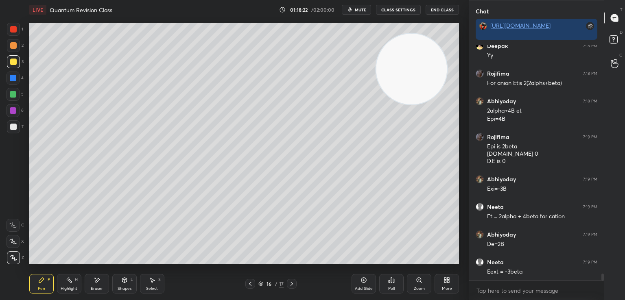
click at [15, 125] on div at bounding box center [13, 127] width 7 height 7
click at [13, 61] on div at bounding box center [13, 62] width 7 height 7
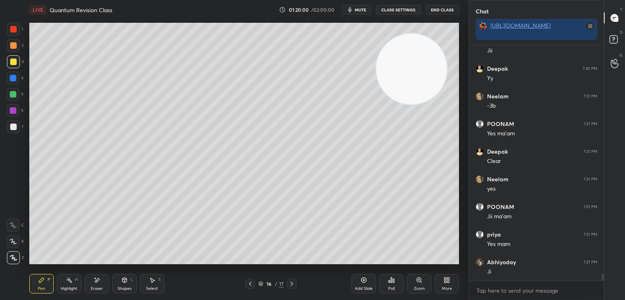
scroll to position [7990, 0]
click at [366, 282] on icon at bounding box center [363, 280] width 5 height 5
click at [250, 284] on icon at bounding box center [250, 284] width 2 height 4
click at [291, 282] on icon at bounding box center [292, 284] width 2 height 4
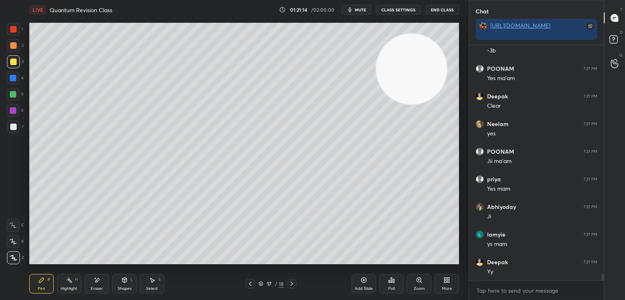
click at [94, 280] on icon at bounding box center [97, 280] width 7 height 7
click at [40, 280] on icon at bounding box center [41, 280] width 5 height 5
click at [92, 279] on div "Eraser" at bounding box center [97, 284] width 24 height 20
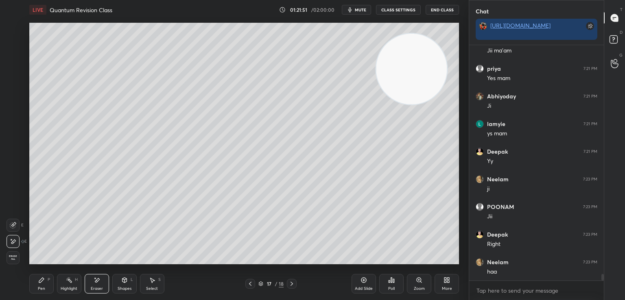
click at [47, 279] on div "Pen P" at bounding box center [41, 284] width 24 height 20
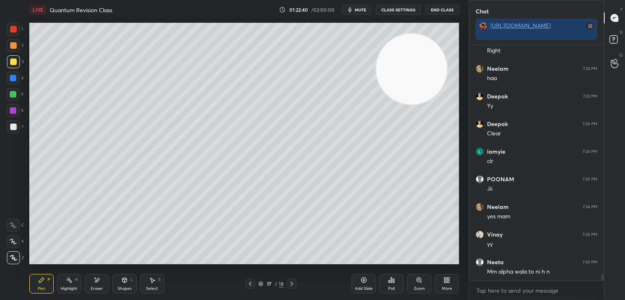
scroll to position [8349, 0]
click at [360, 276] on div "Add Slide" at bounding box center [364, 284] width 24 height 20
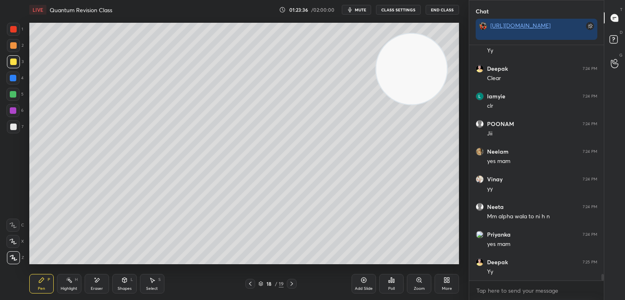
click at [13, 126] on div at bounding box center [13, 127] width 7 height 7
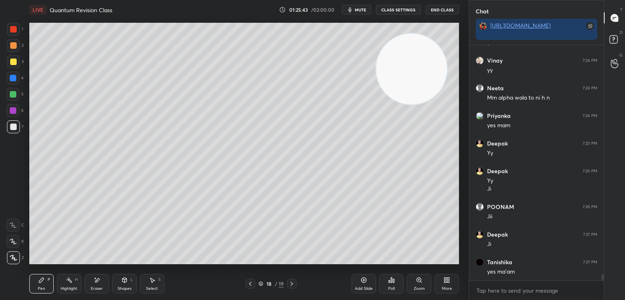
scroll to position [8524, 0]
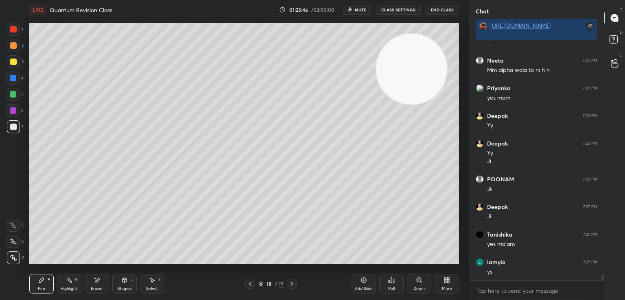
click at [249, 284] on icon at bounding box center [250, 284] width 2 height 4
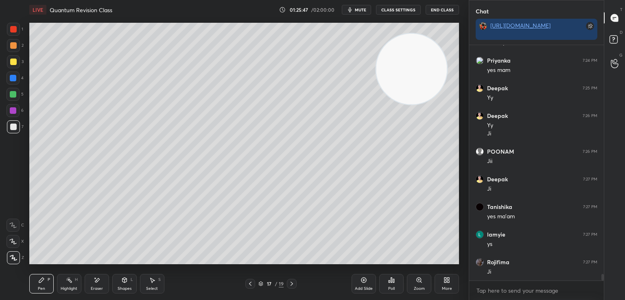
click at [249, 283] on icon at bounding box center [250, 284] width 7 height 7
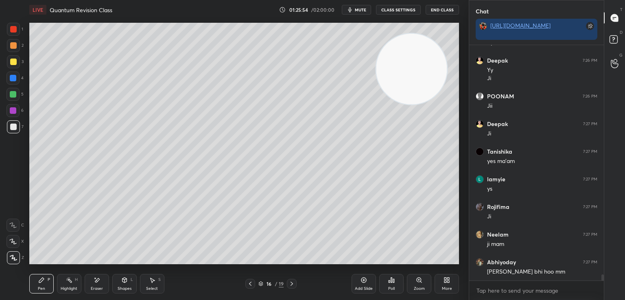
click at [291, 283] on icon at bounding box center [292, 284] width 7 height 7
click at [293, 283] on icon at bounding box center [292, 284] width 7 height 7
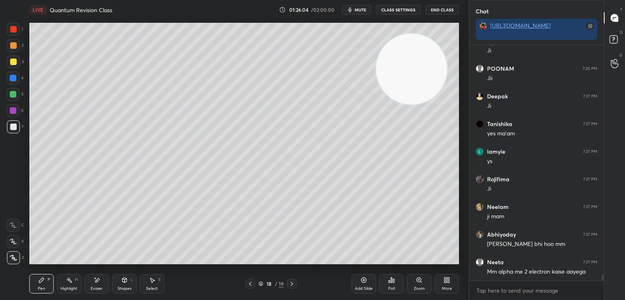
click at [252, 283] on icon at bounding box center [250, 284] width 7 height 7
click at [253, 282] on icon at bounding box center [250, 284] width 7 height 7
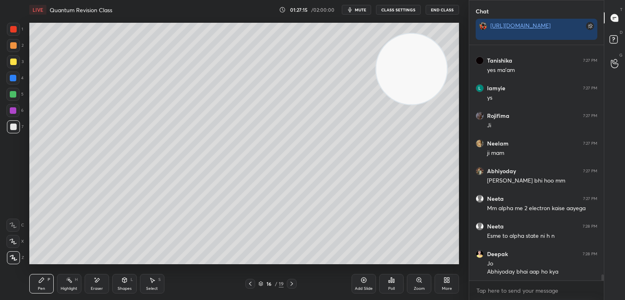
scroll to position [8733, 0]
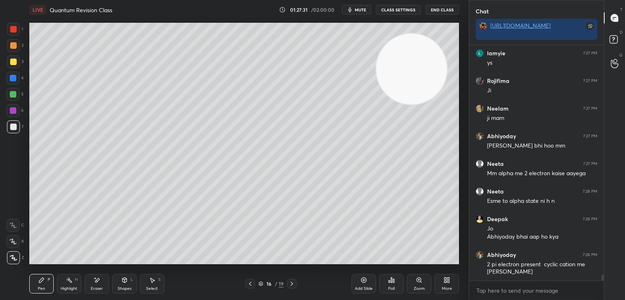
click at [292, 284] on icon at bounding box center [292, 284] width 2 height 4
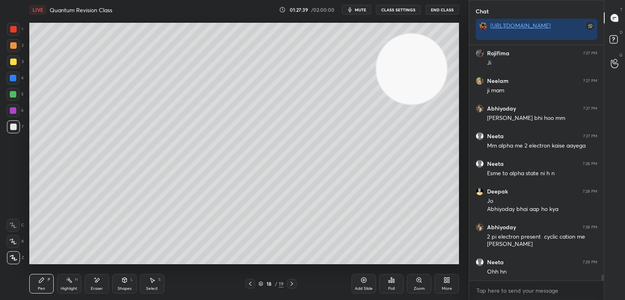
scroll to position [8769, 0]
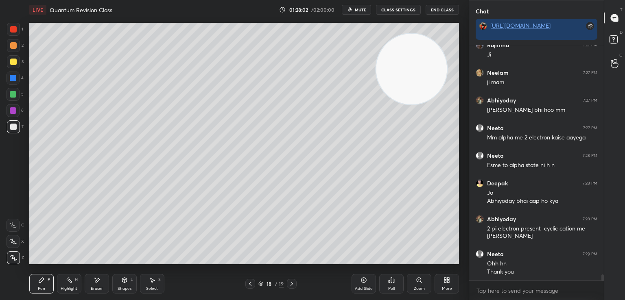
click at [262, 284] on icon at bounding box center [260, 284] width 5 height 5
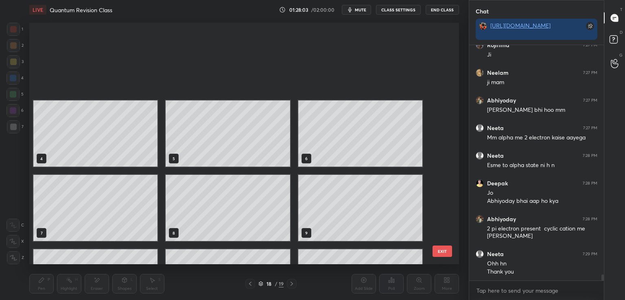
scroll to position [0, 0]
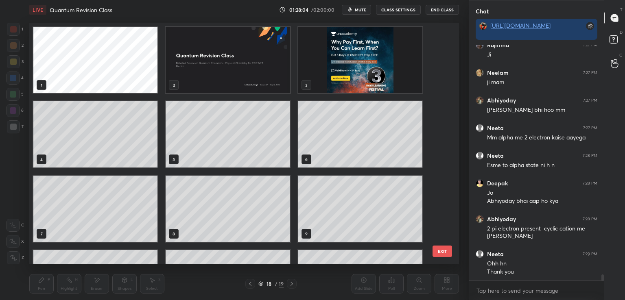
click at [350, 50] on img "grid" at bounding box center [360, 60] width 124 height 66
click at [356, 69] on img "grid" at bounding box center [360, 60] width 124 height 66
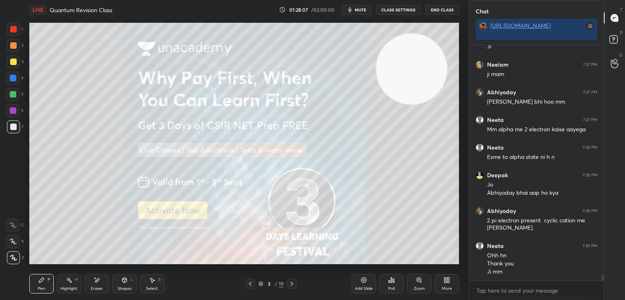
scroll to position [8804, 0]
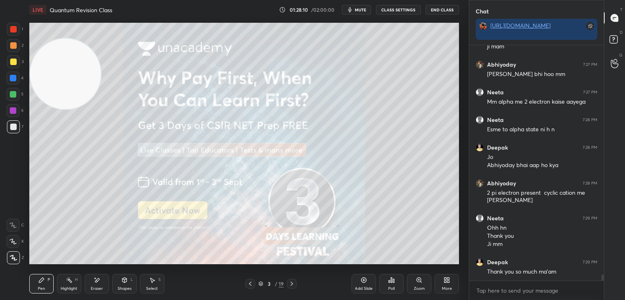
drag, startPoint x: 406, startPoint y: 88, endPoint x: 0, endPoint y: 93, distance: 405.8
click at [0, 93] on div "1 2 3 4 5 6 7 C X Z E E Erase all H H LIVE Quantum Revision Class 01:28:10 / 02…" at bounding box center [231, 150] width 462 height 300
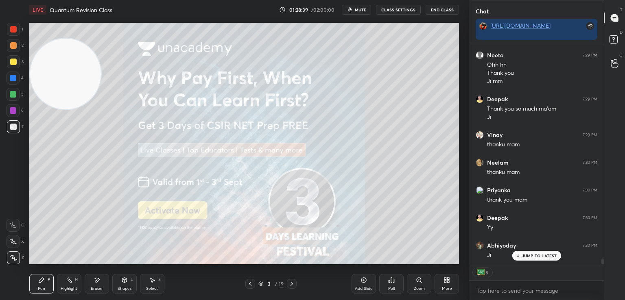
scroll to position [9002, 0]
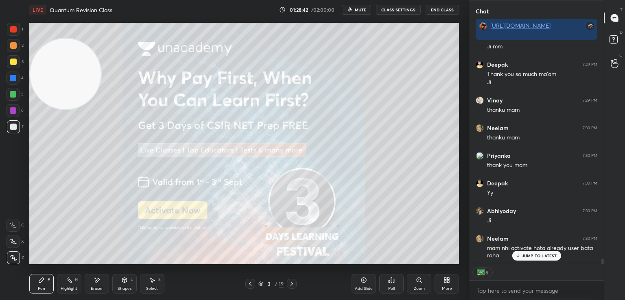
click at [536, 257] on p "JUMP TO LATEST" at bounding box center [539, 256] width 35 height 5
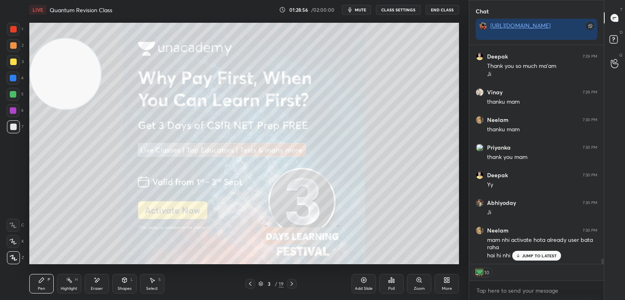
click at [536, 256] on p "JUMP TO LATEST" at bounding box center [539, 256] width 35 height 5
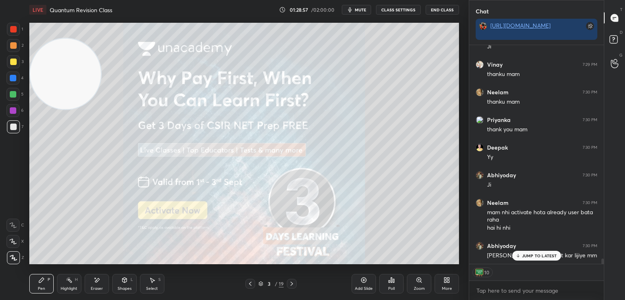
click at [545, 256] on p "JUMP TO LATEST" at bounding box center [539, 256] width 35 height 5
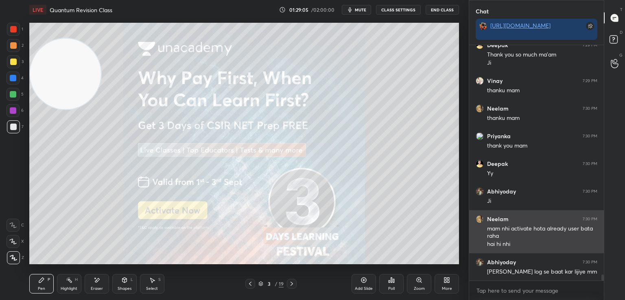
click at [561, 212] on div "[PERSON_NAME] 7:30 PM mam nhi activate hota already user bata raha hai hi nhi" at bounding box center [536, 231] width 135 height 43
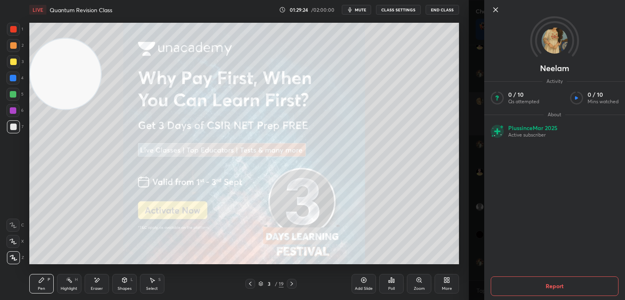
scroll to position [9167, 0]
click at [497, 9] on icon at bounding box center [496, 10] width 10 height 10
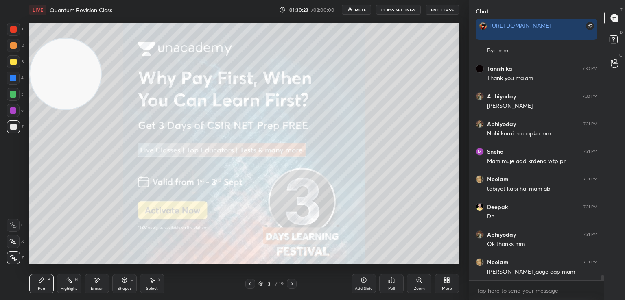
scroll to position [9333, 0]
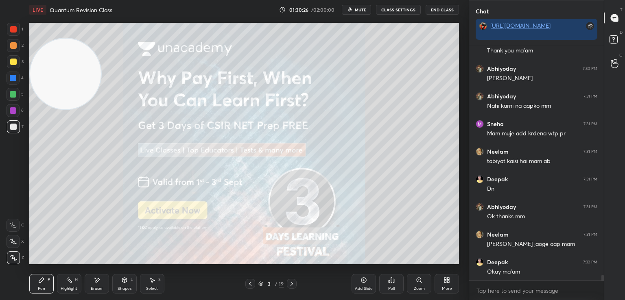
click at [444, 9] on button "End Class" at bounding box center [442, 10] width 33 height 10
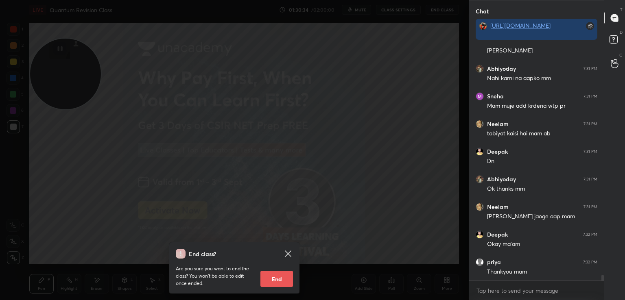
scroll to position [9389, 0]
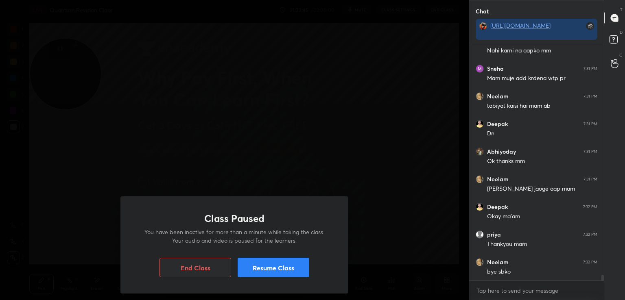
click at [209, 266] on button "End Class" at bounding box center [196, 268] width 72 height 20
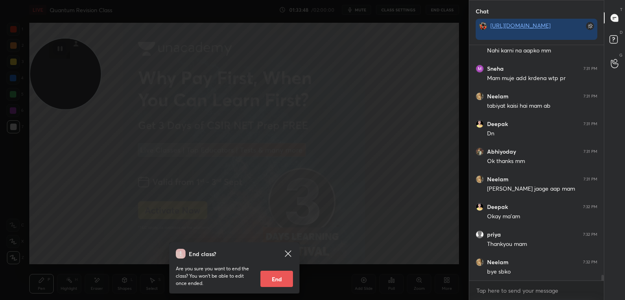
click at [280, 281] on button "End" at bounding box center [276, 279] width 33 height 16
type textarea "x"
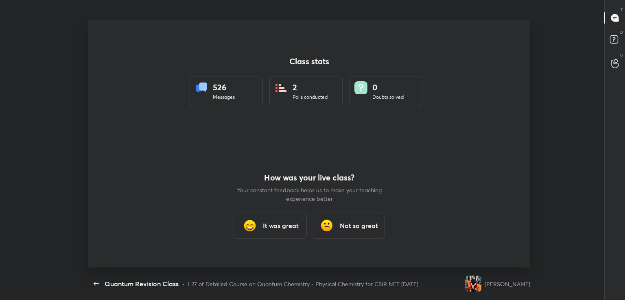
scroll to position [40448, 40127]
